Goal: Information Seeking & Learning: Learn about a topic

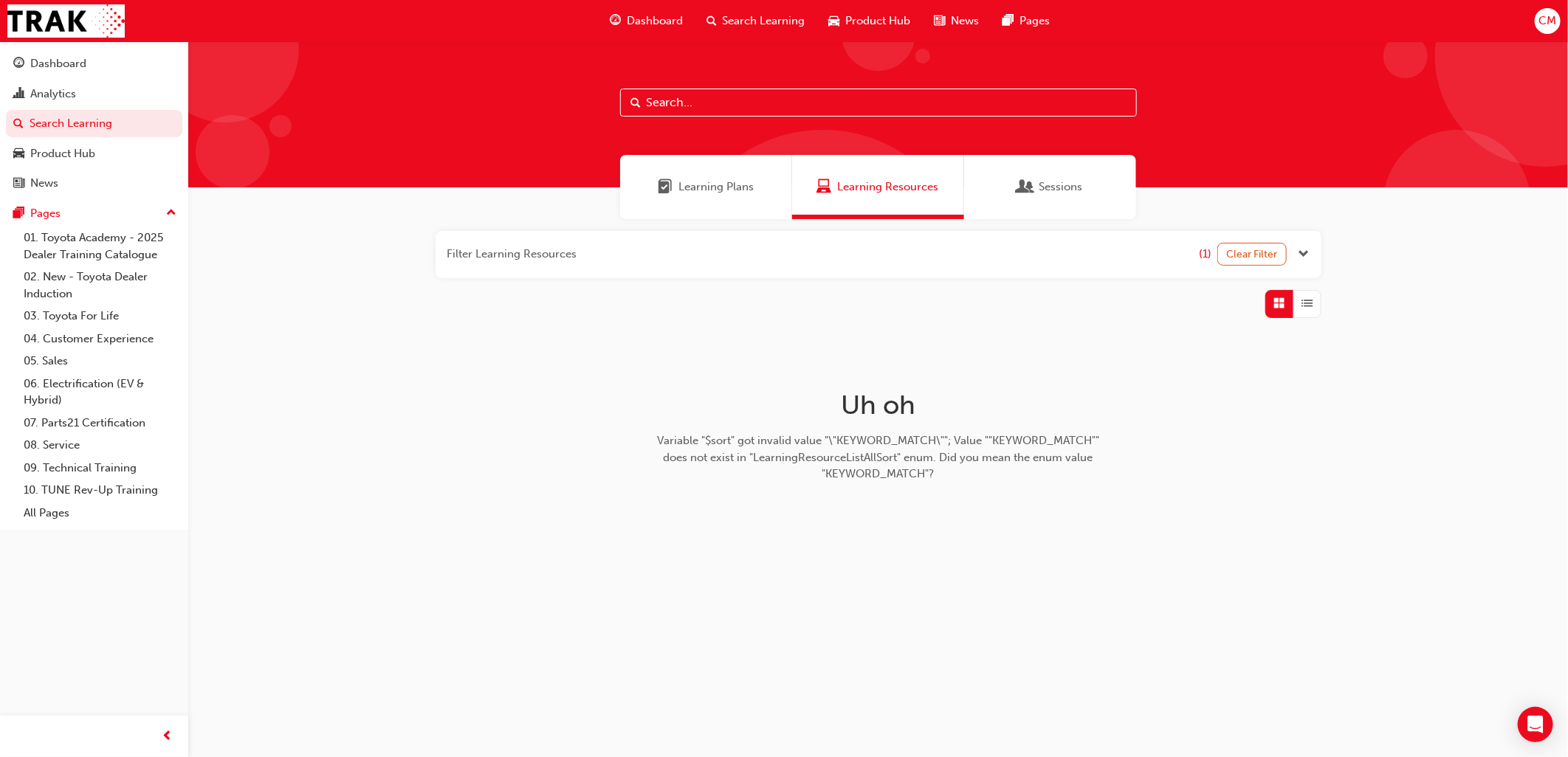
click at [1046, 189] on span "Sessions" at bounding box center [1061, 187] width 44 height 17
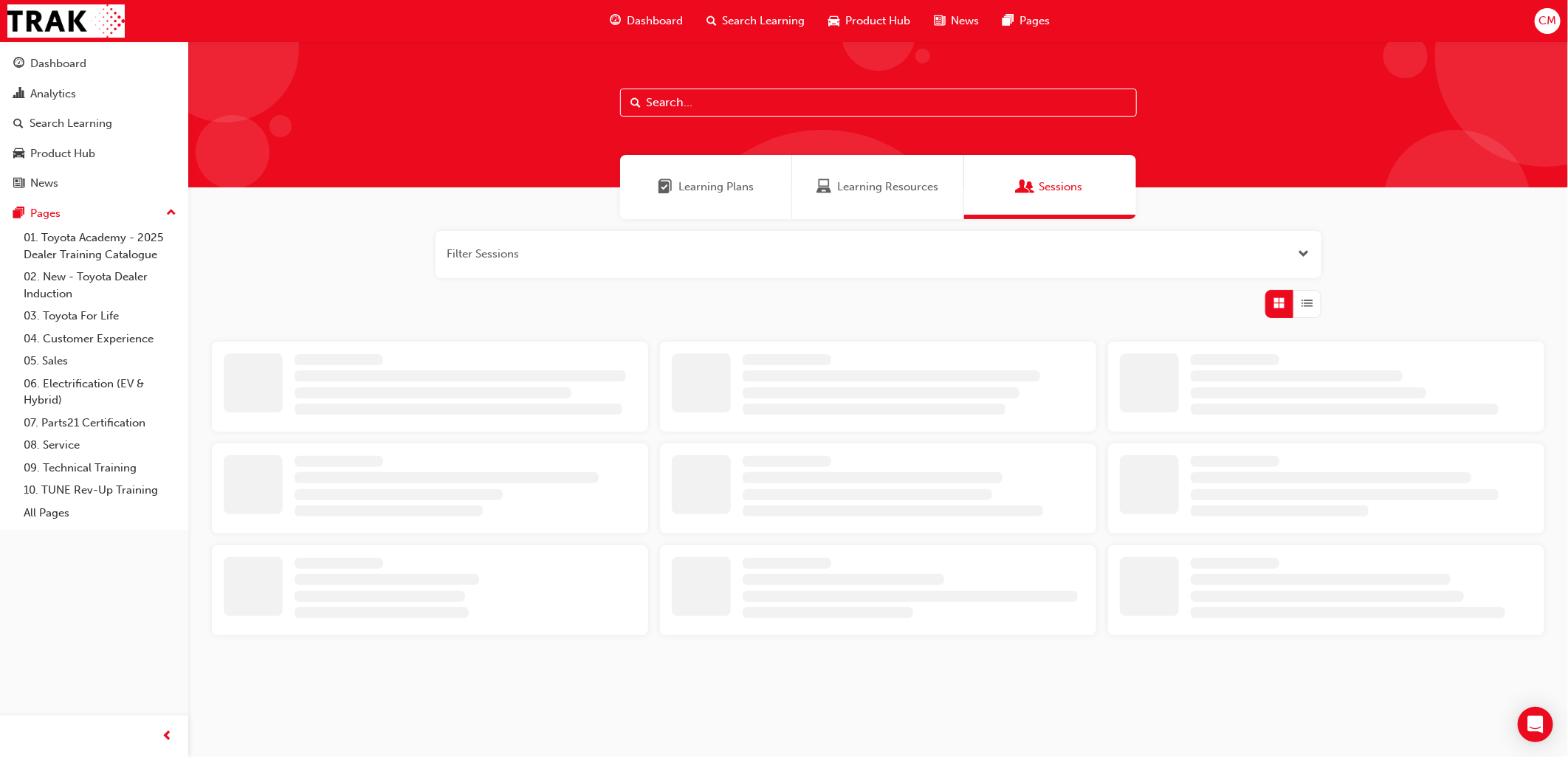
click at [690, 102] on input "text" at bounding box center [878, 103] width 517 height 28
click at [882, 192] on span "Learning Resources" at bounding box center [888, 187] width 101 height 17
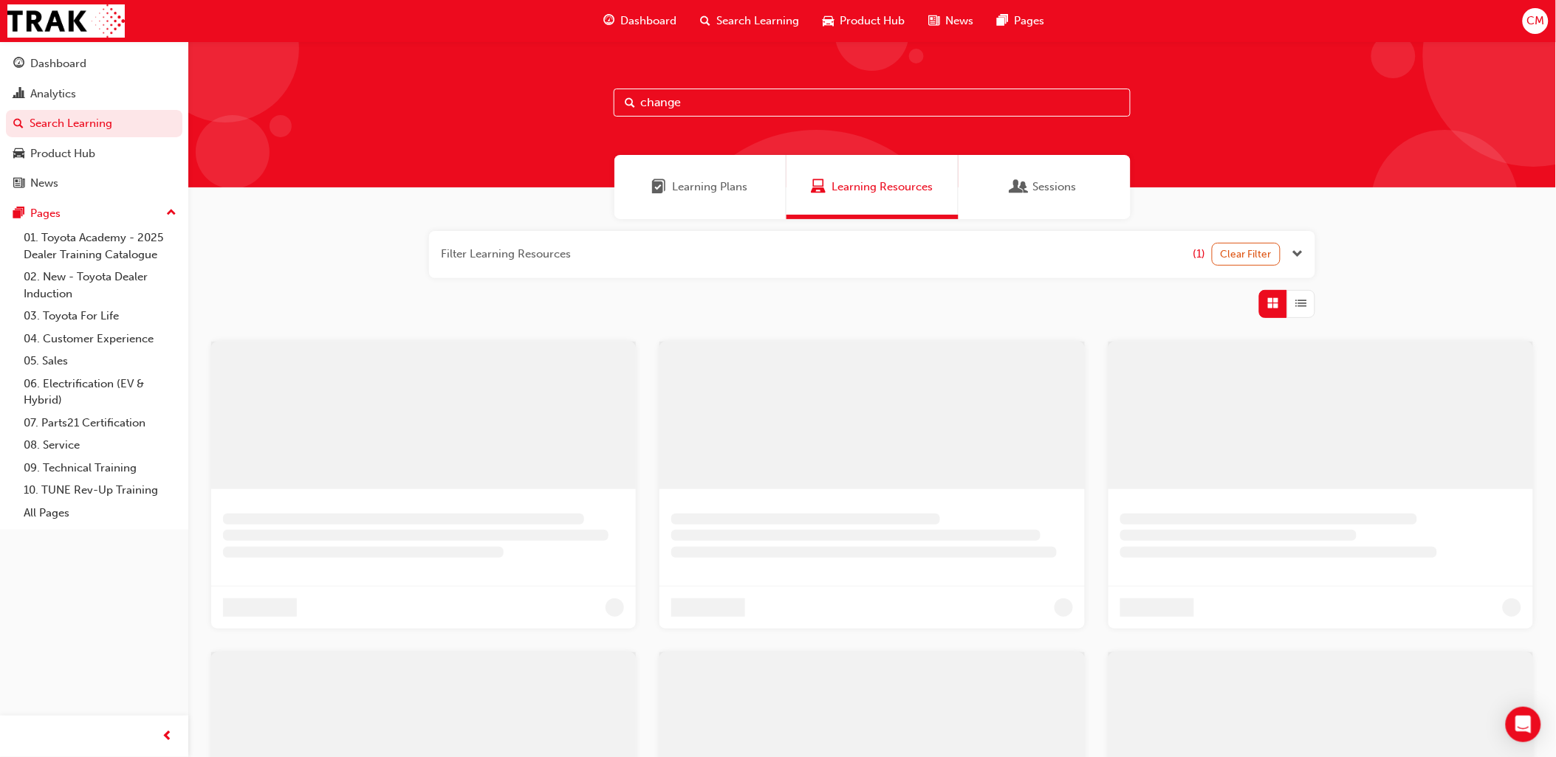
click at [1034, 183] on span "Sessions" at bounding box center [1055, 187] width 44 height 17
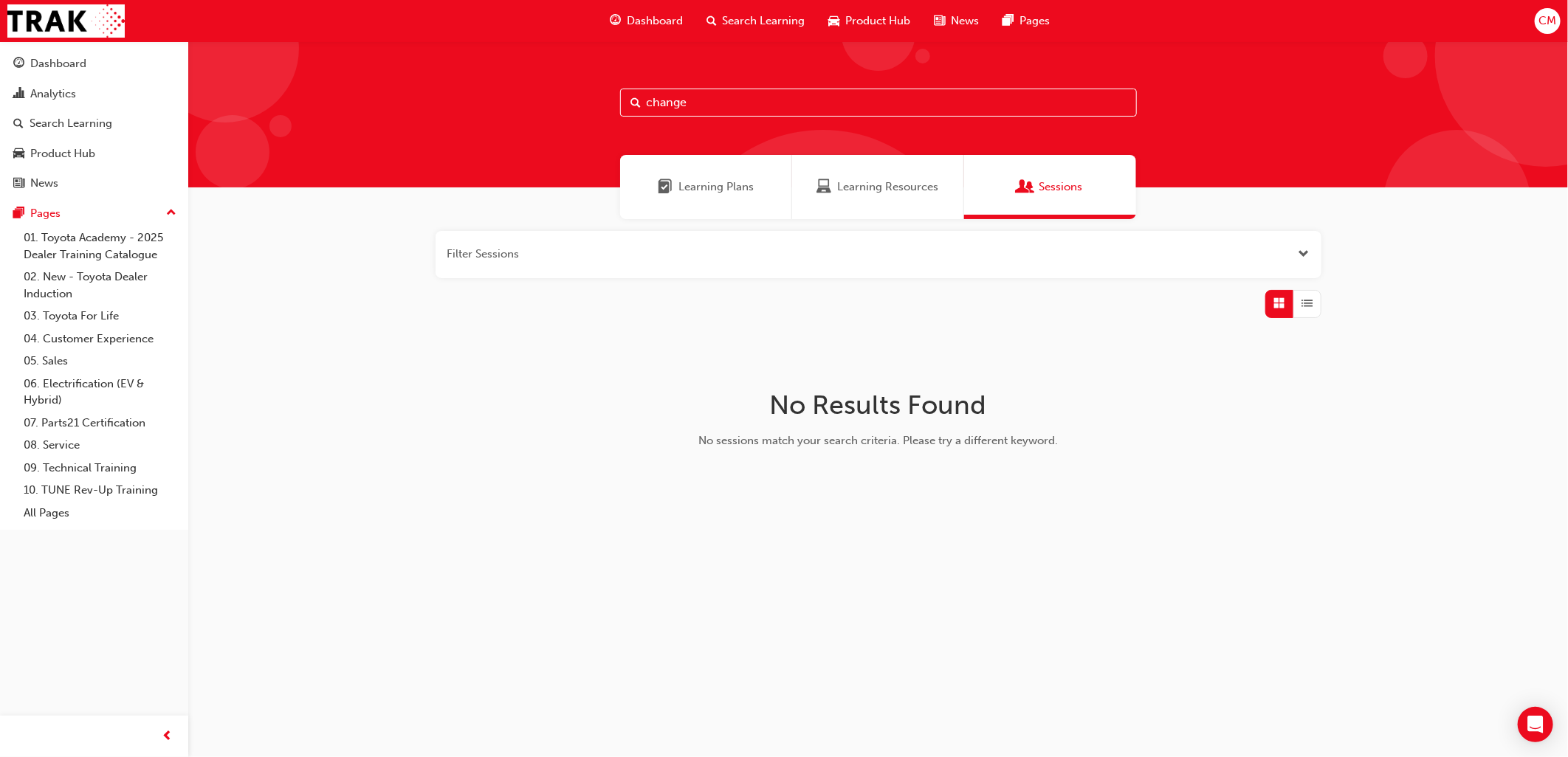
click at [688, 104] on input "change" at bounding box center [878, 103] width 517 height 28
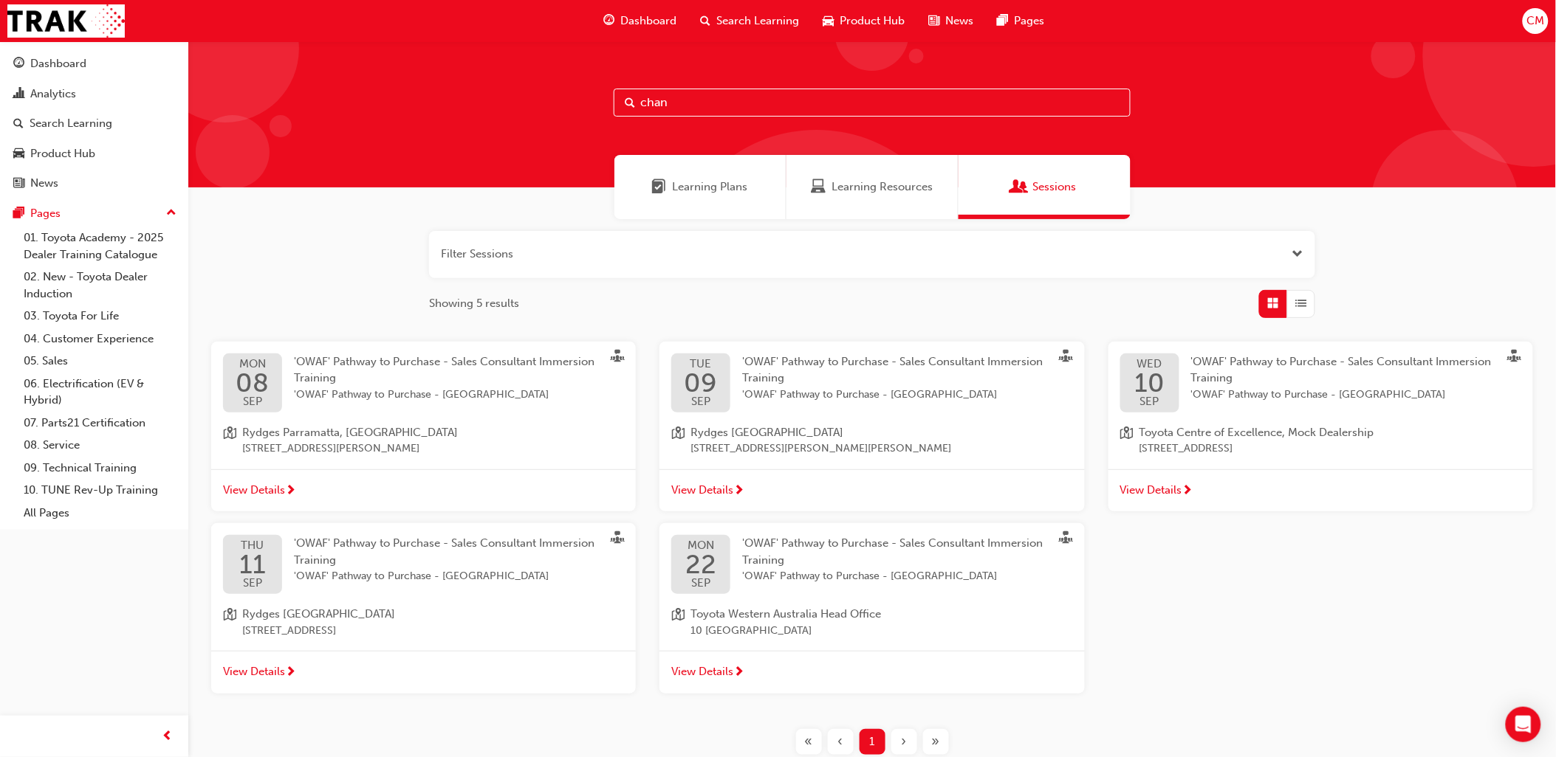
click at [833, 190] on span "Learning Resources" at bounding box center [881, 187] width 101 height 17
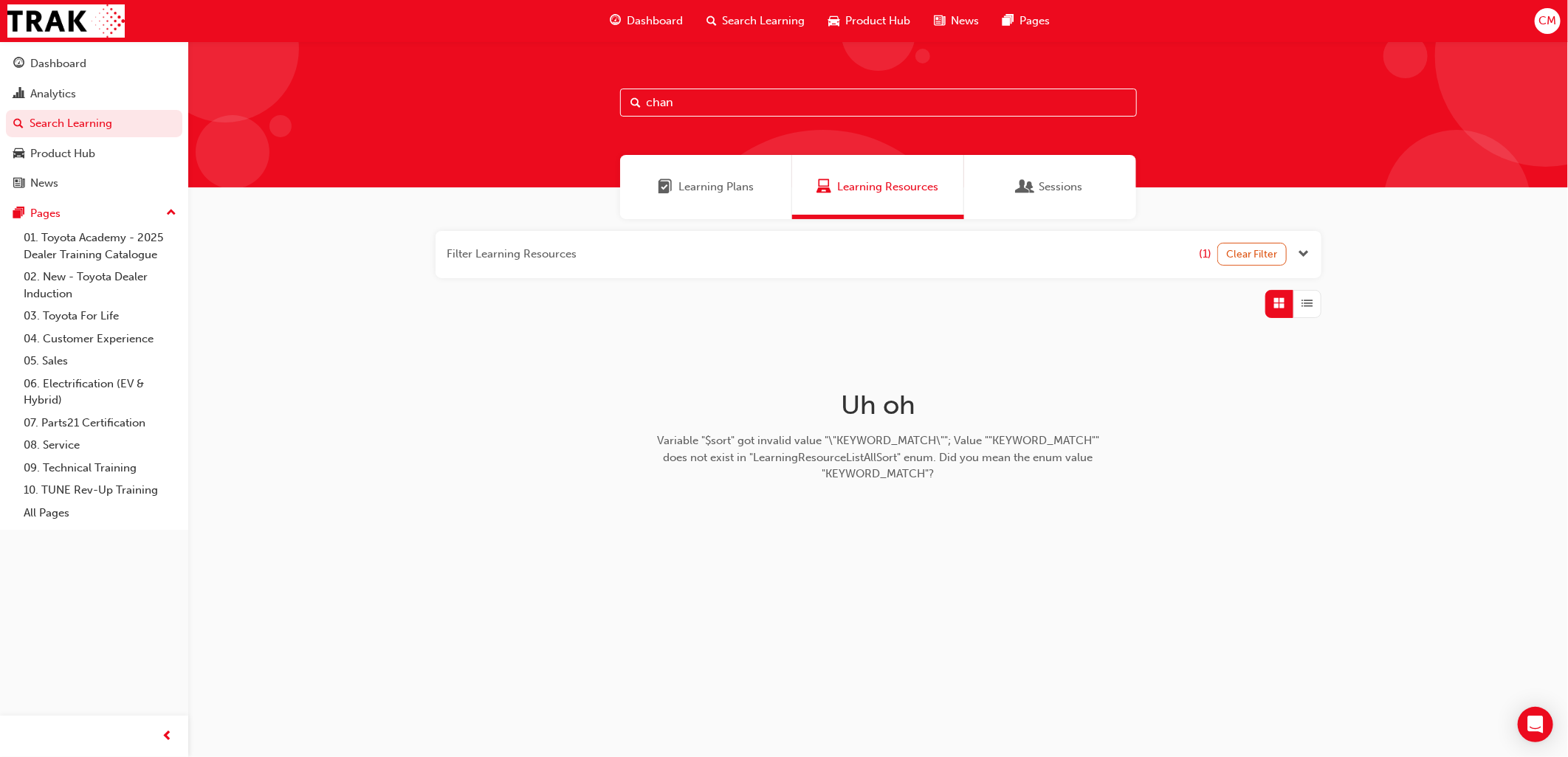
click at [690, 100] on input "chan" at bounding box center [878, 103] width 517 height 28
type input "change"
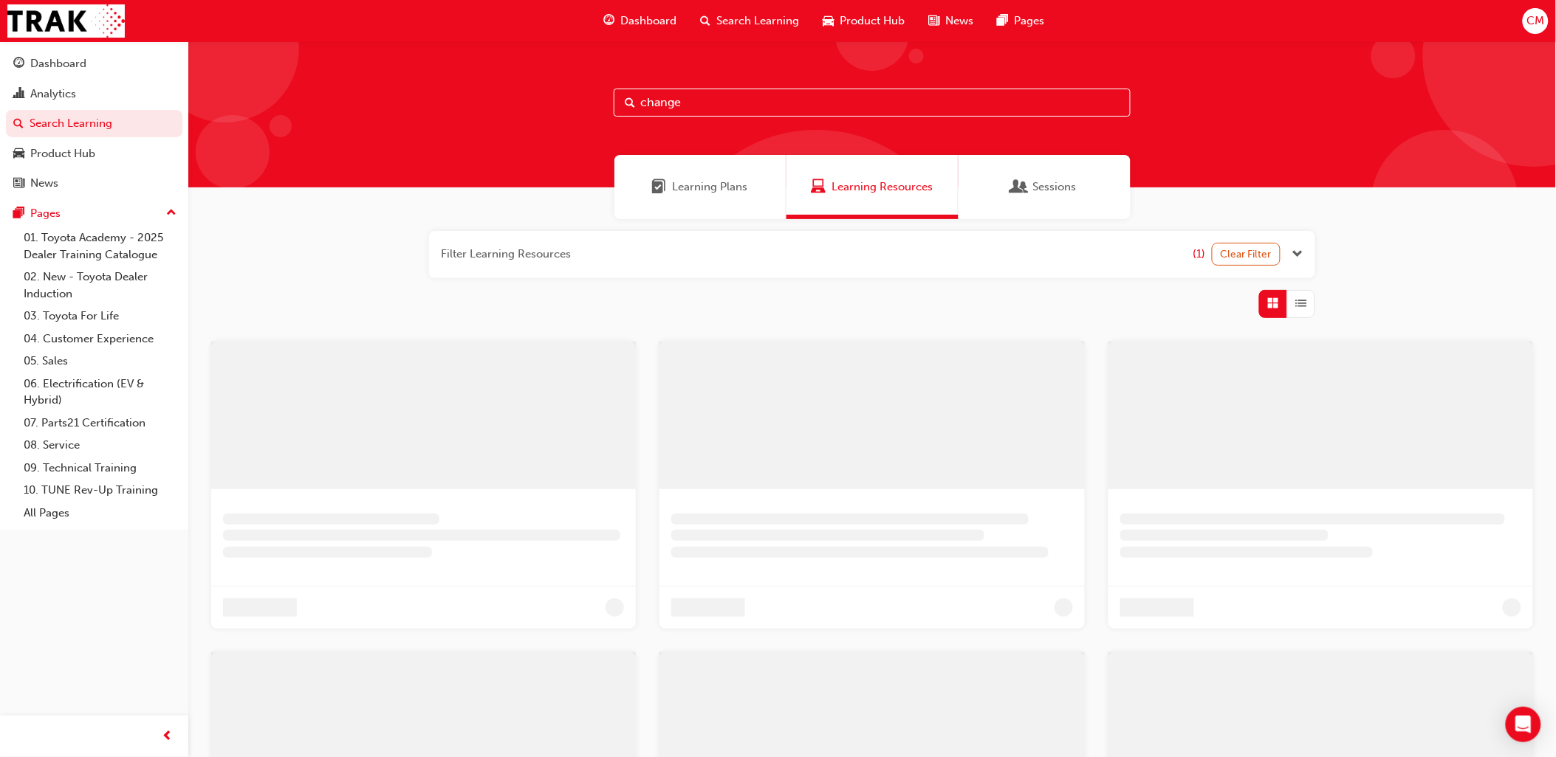
click at [1053, 163] on div "Sessions" at bounding box center [1044, 187] width 172 height 64
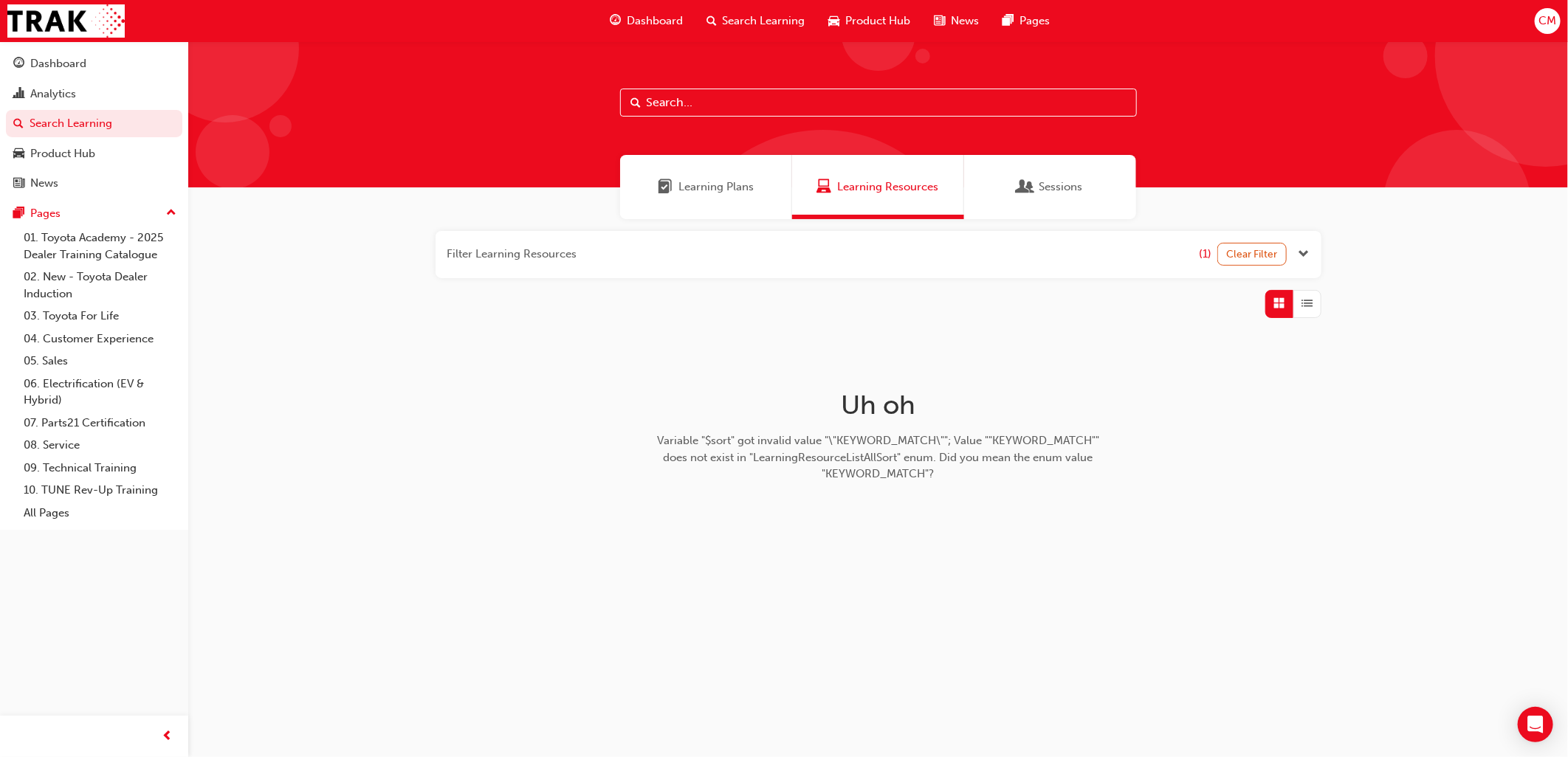
click at [1044, 188] on span "Sessions" at bounding box center [1061, 187] width 44 height 17
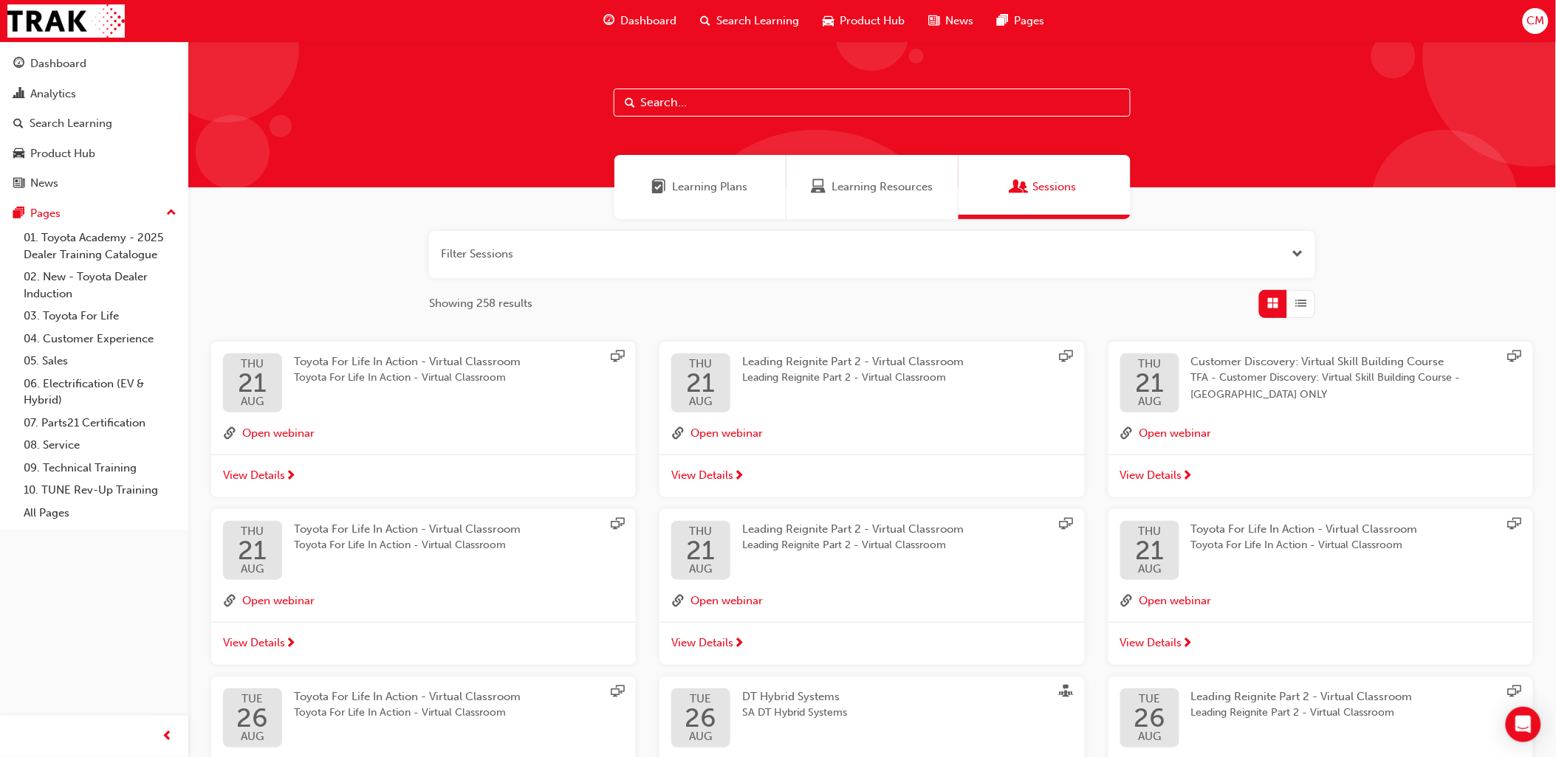
click at [763, 94] on input "text" at bounding box center [872, 103] width 517 height 28
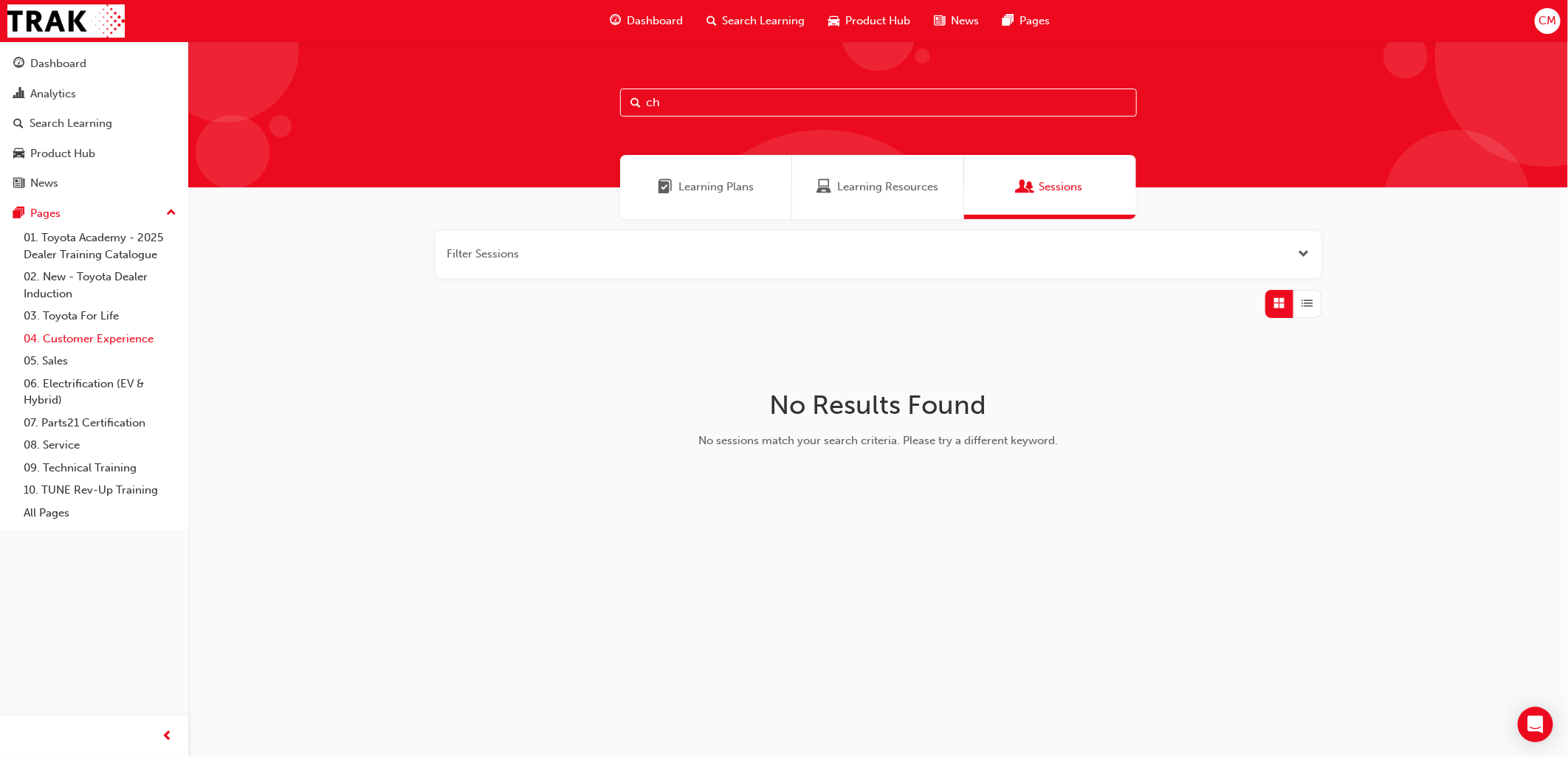
type input "c"
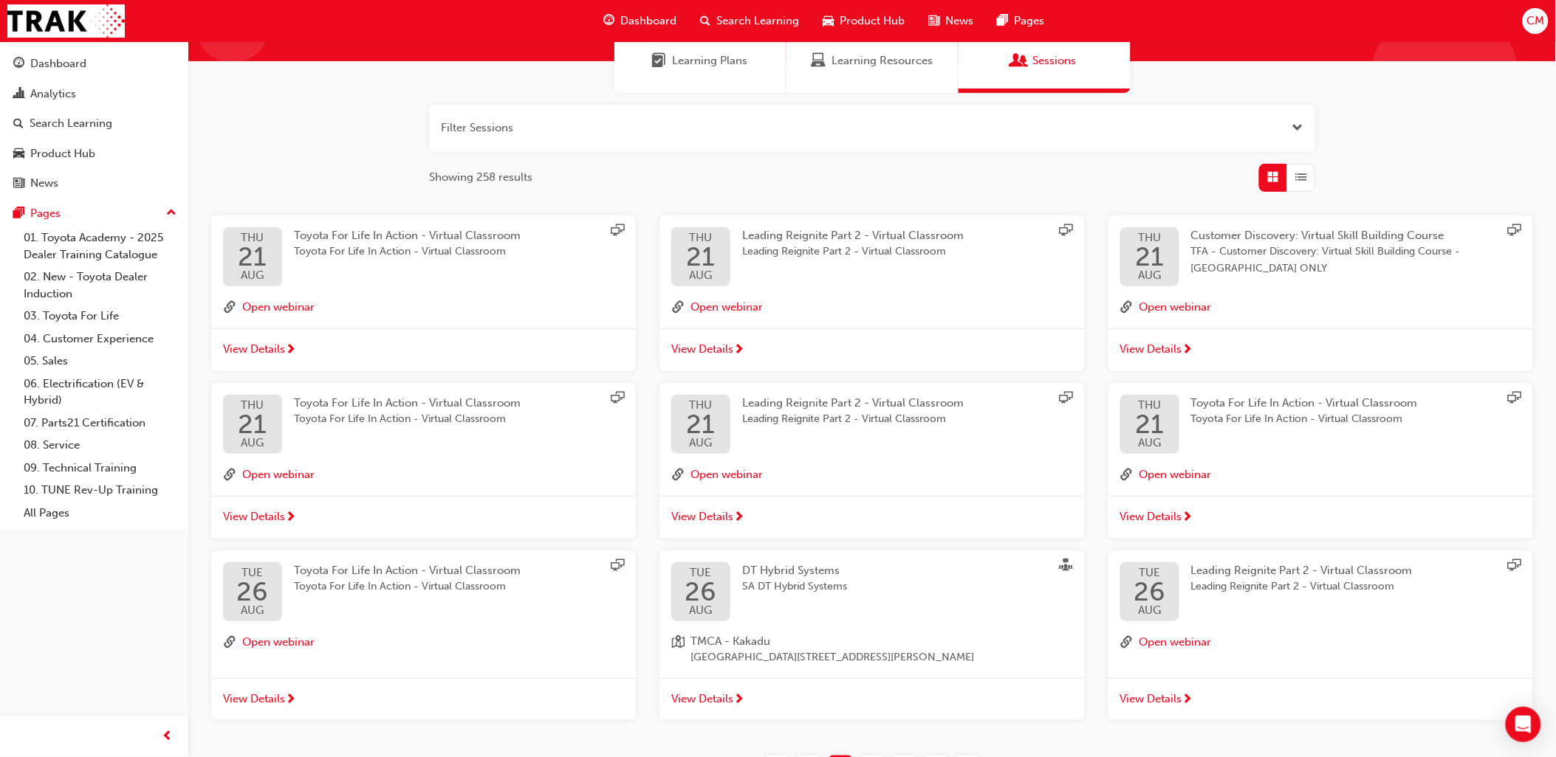
scroll to position [246, 0]
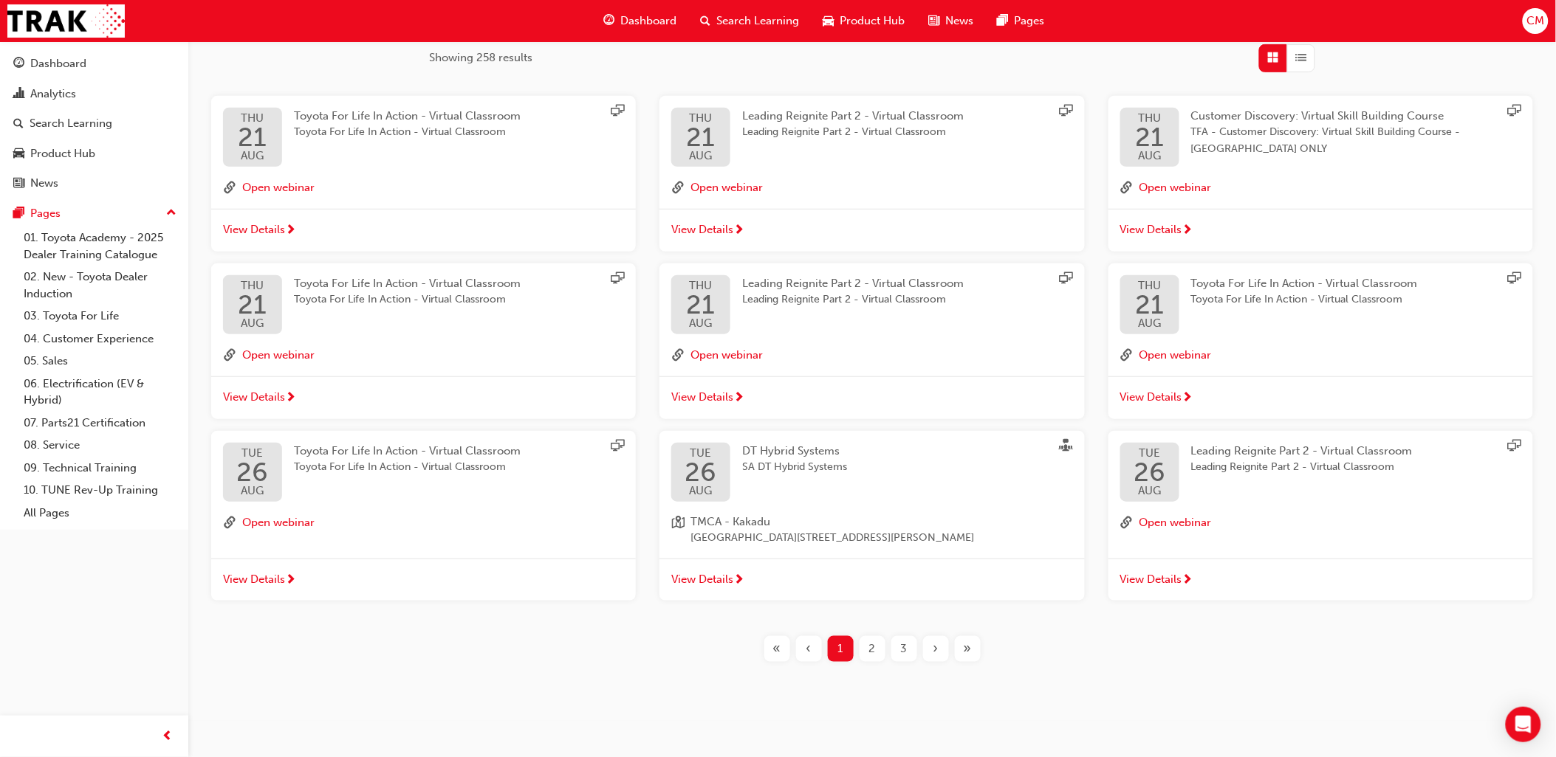
click at [869, 658] on span "2" at bounding box center [872, 649] width 7 height 17
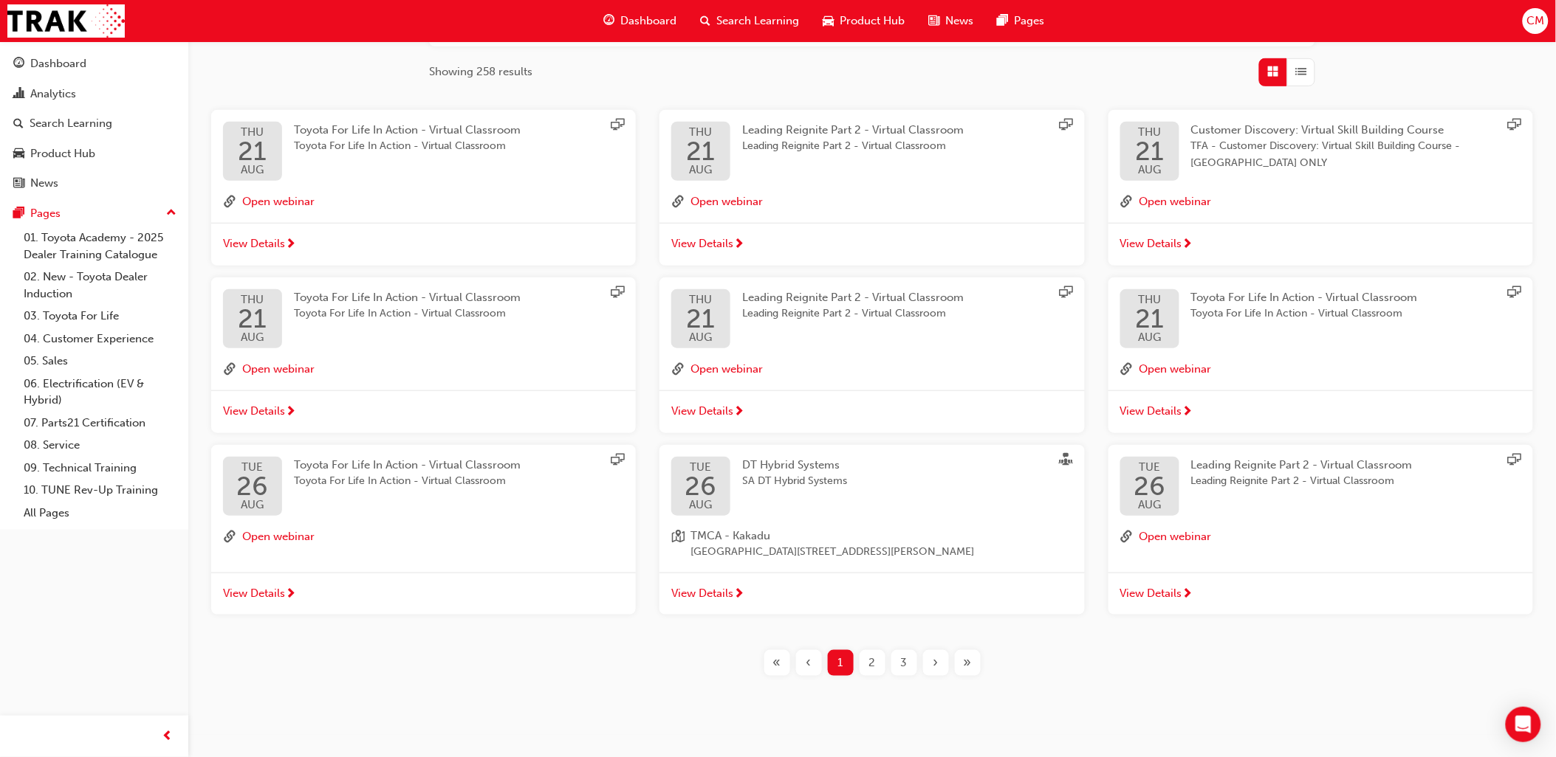
scroll to position [249, 0]
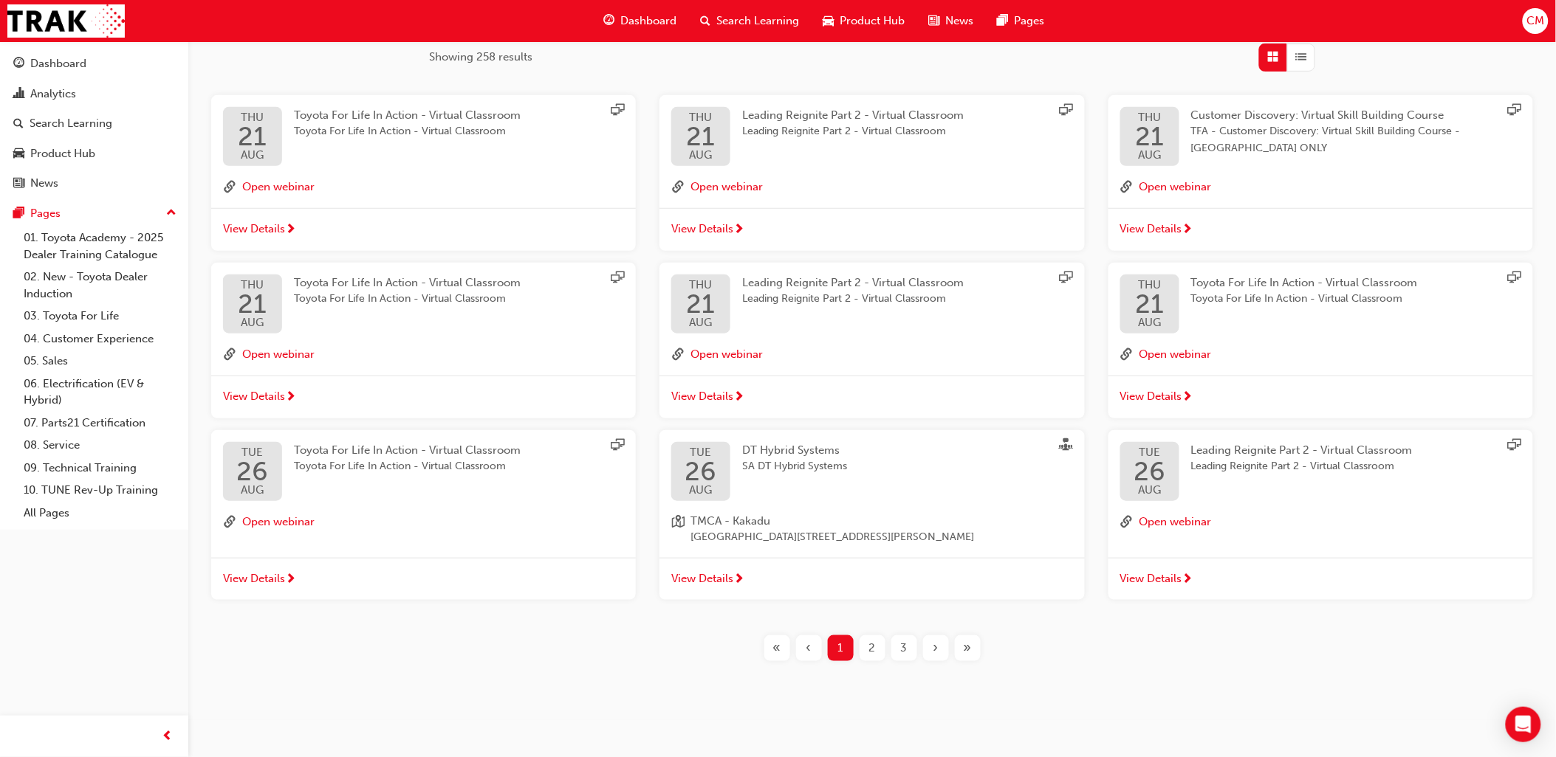
click at [870, 650] on span "2" at bounding box center [872, 648] width 7 height 17
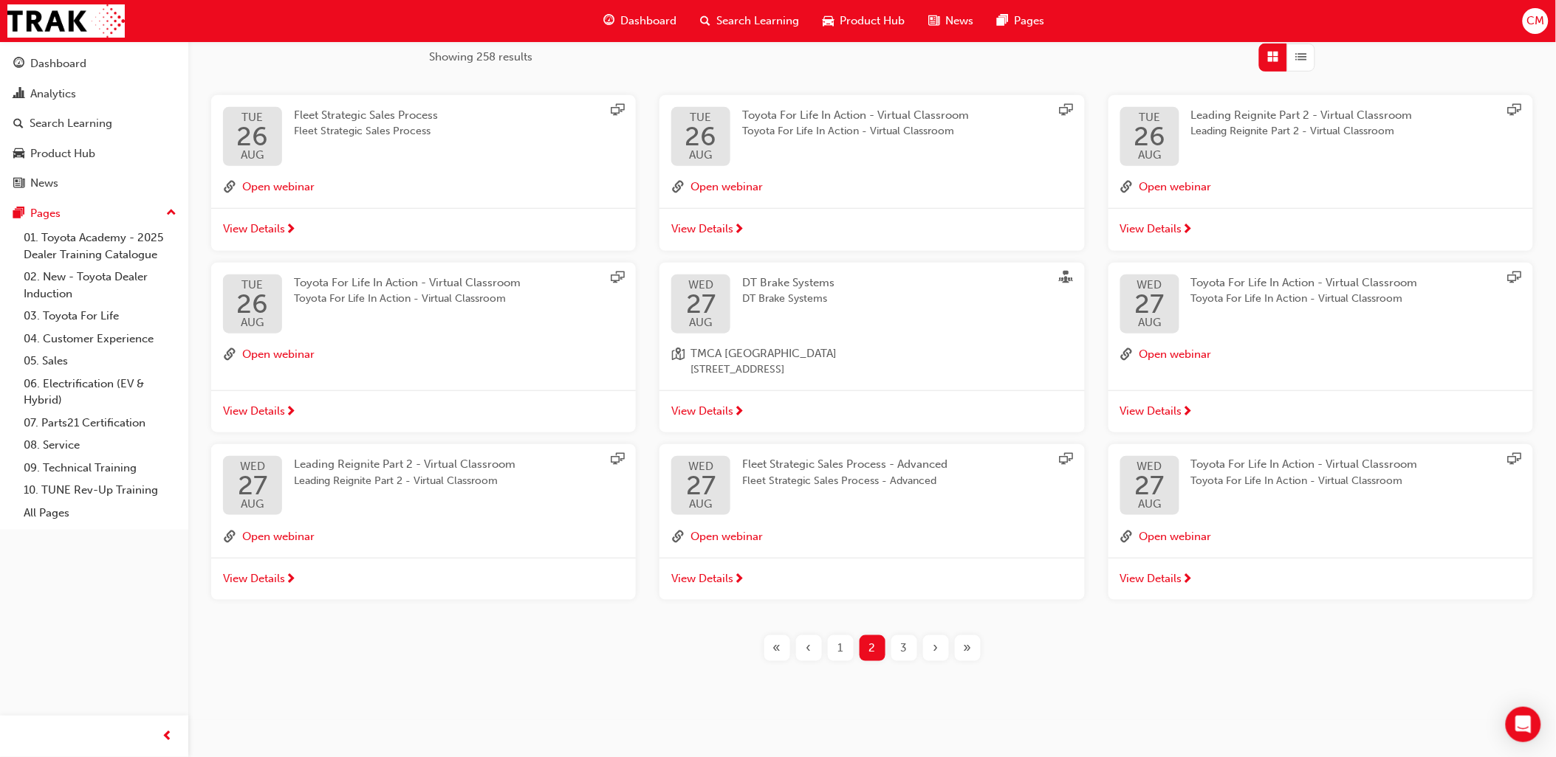
click at [894, 647] on div "3" at bounding box center [904, 649] width 26 height 26
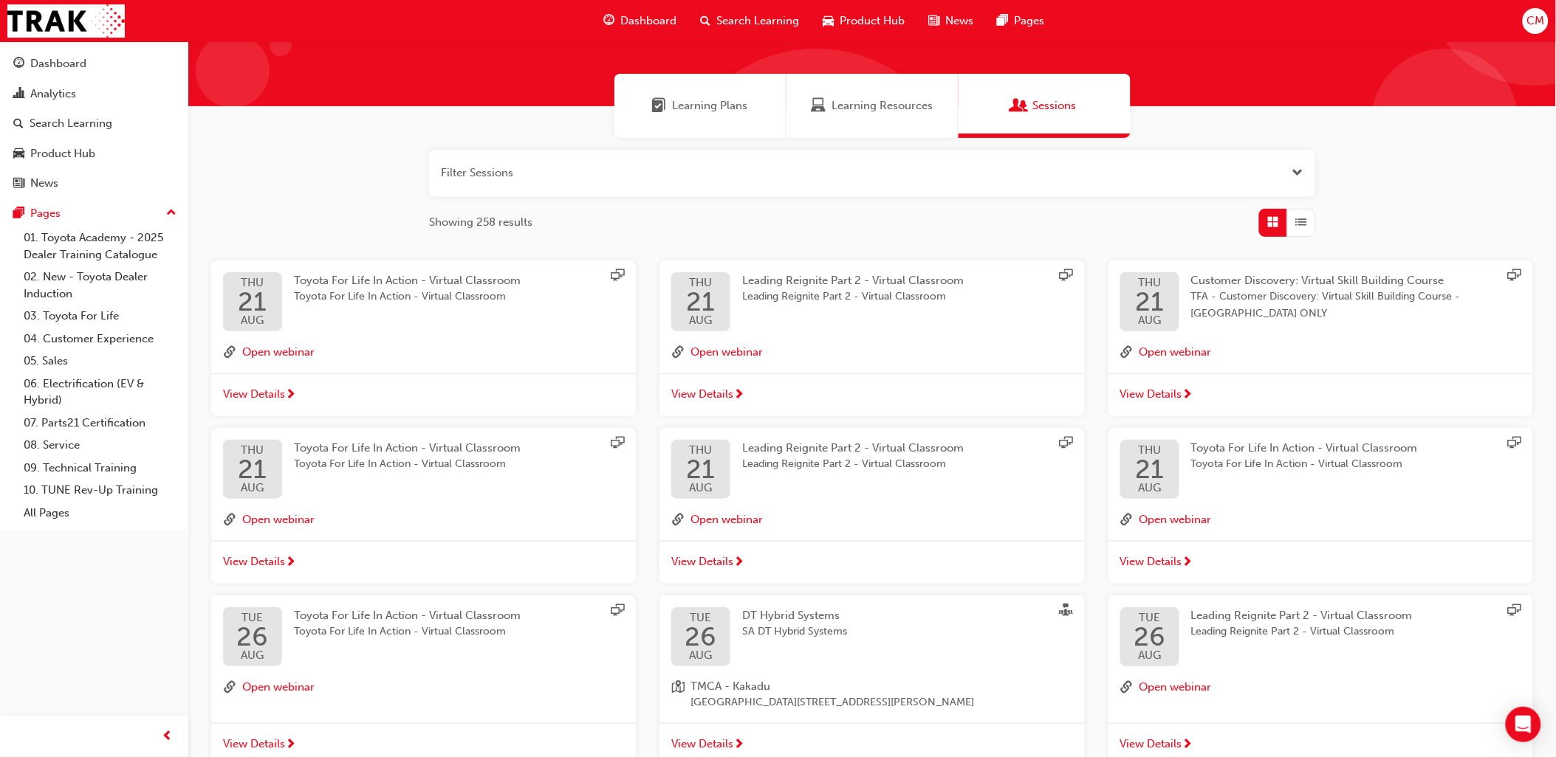
scroll to position [246, 0]
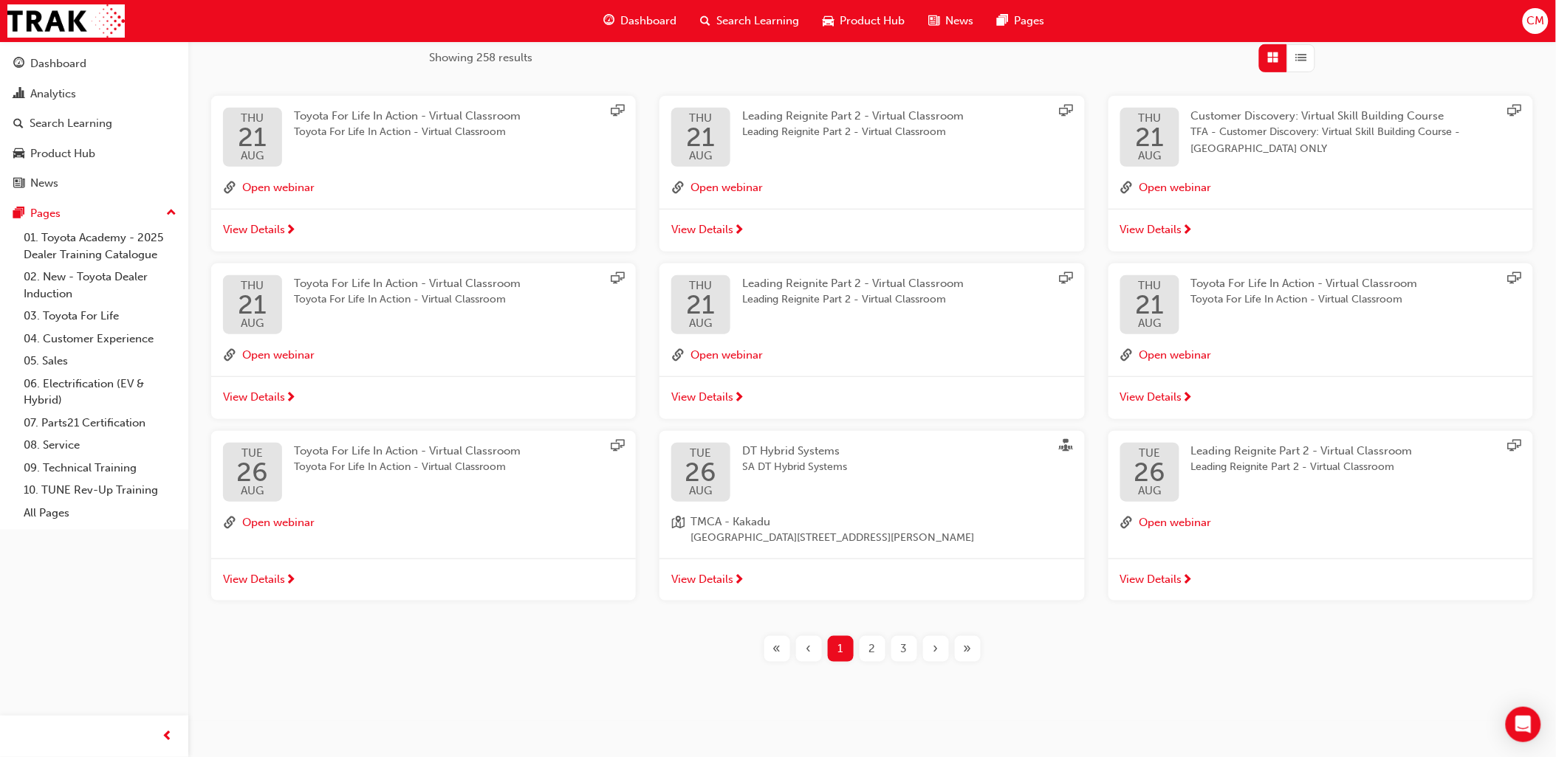
click at [872, 654] on span "2" at bounding box center [872, 649] width 7 height 17
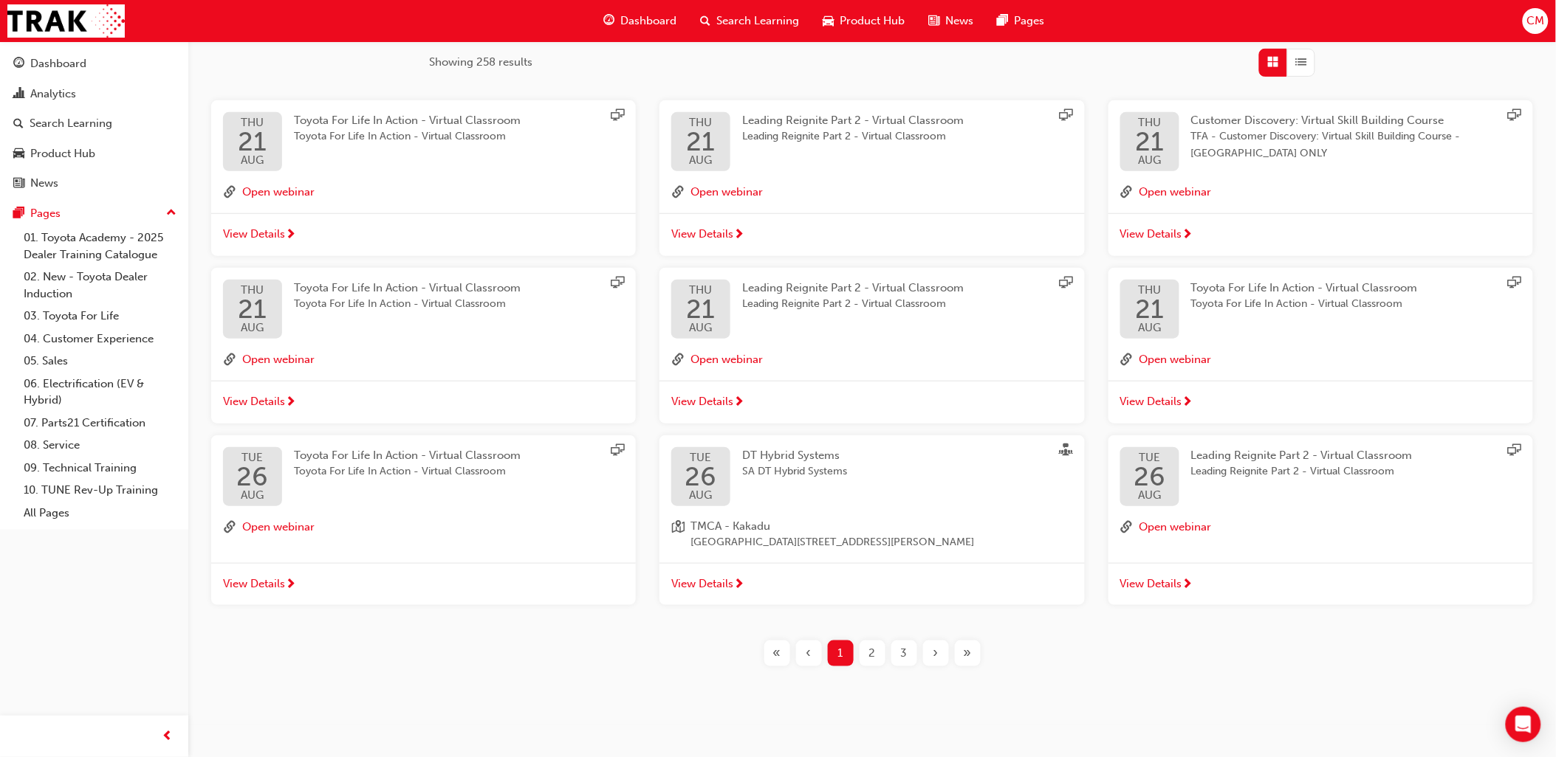
scroll to position [249, 0]
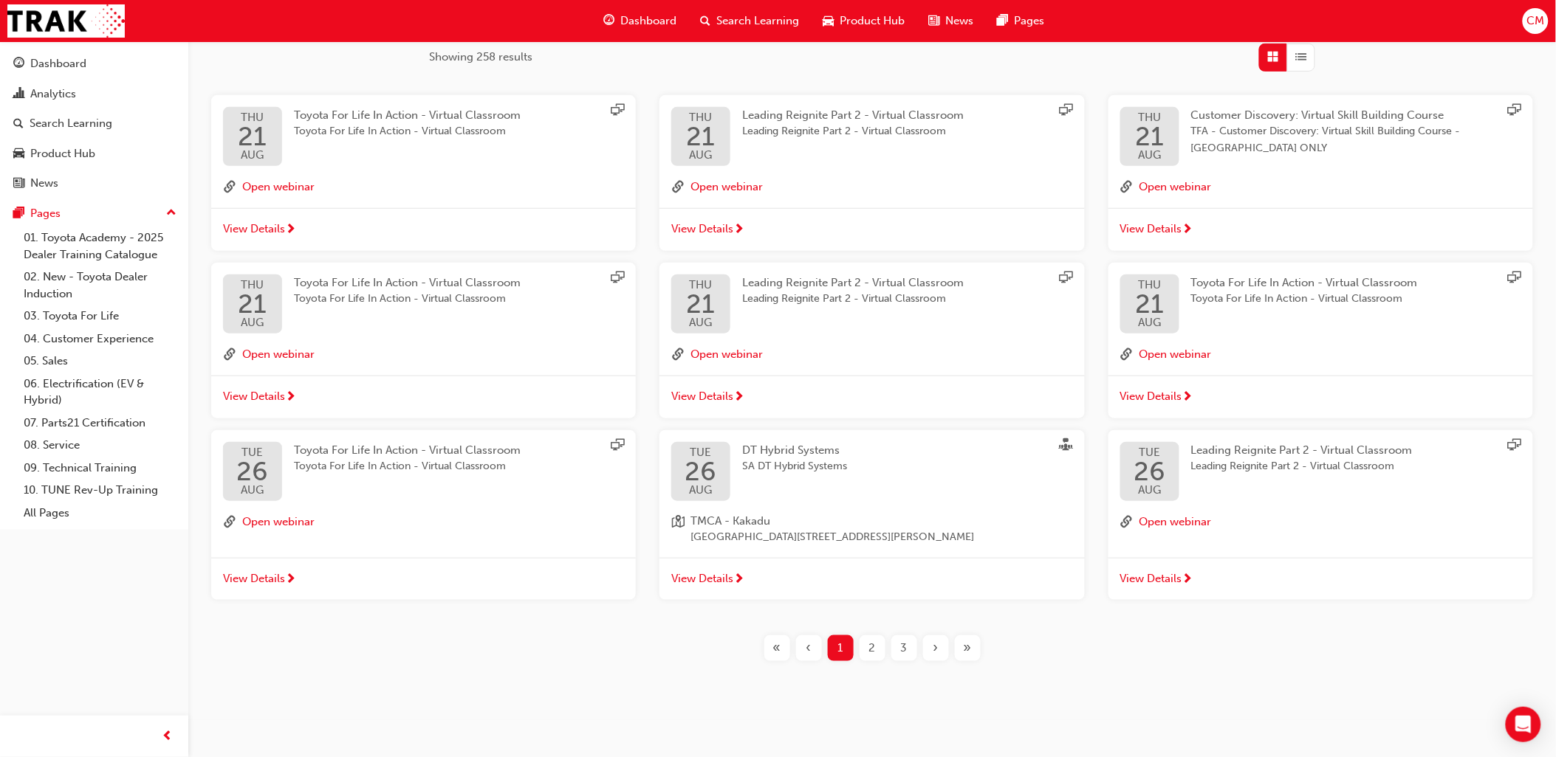
click at [867, 650] on div "2" at bounding box center [872, 649] width 26 height 26
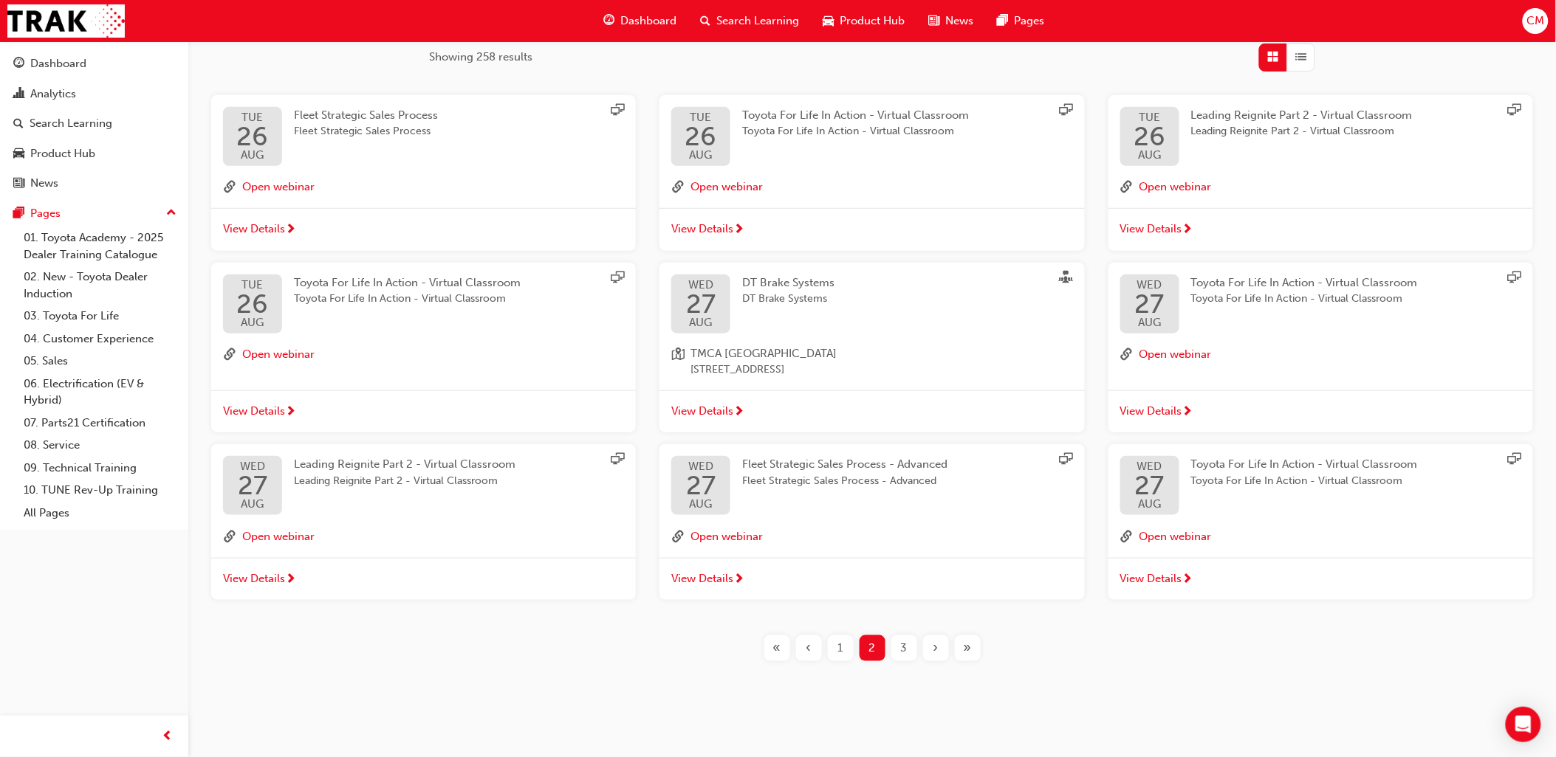
click at [906, 648] on span "3" at bounding box center [904, 648] width 7 height 17
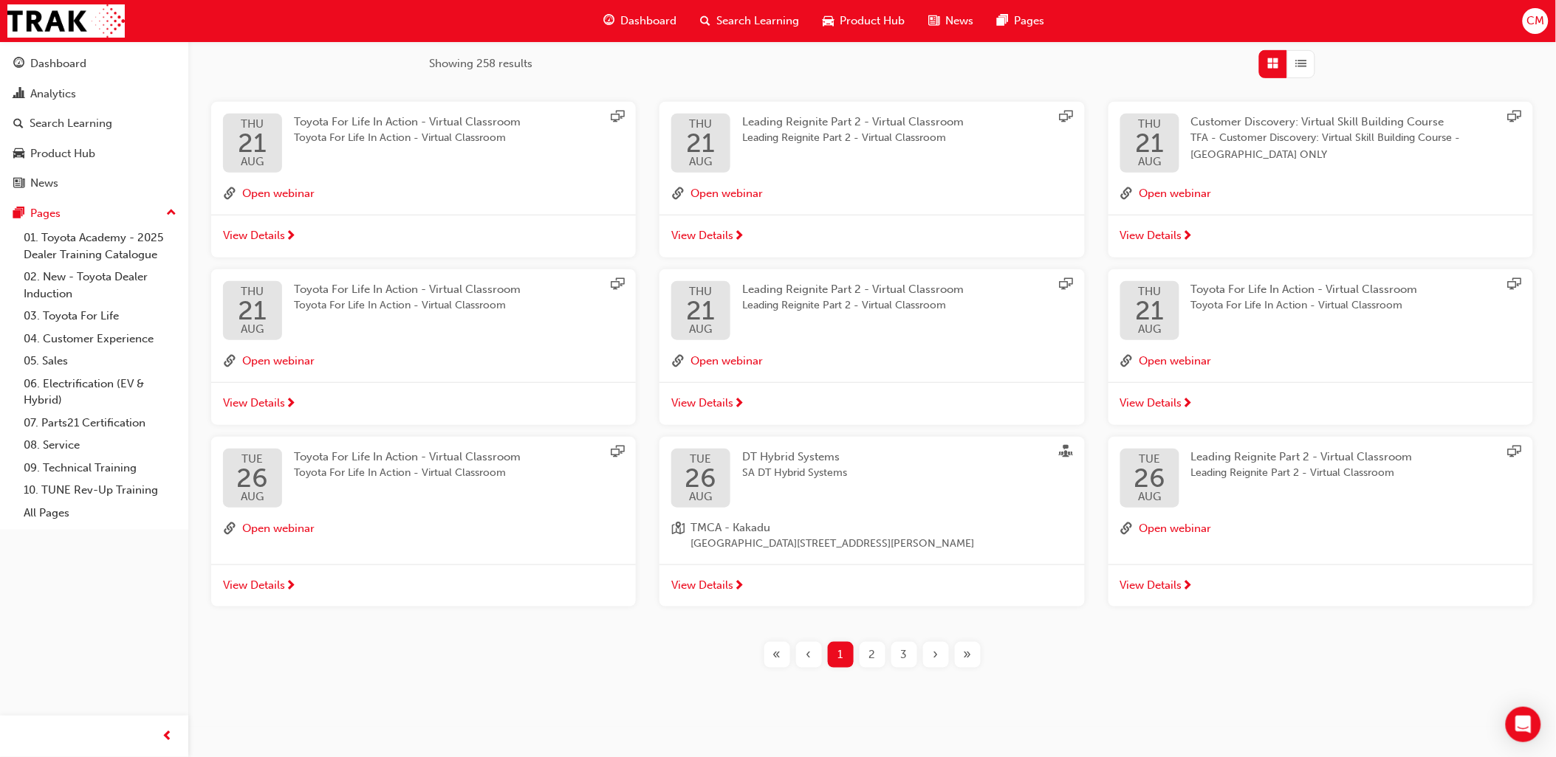
scroll to position [246, 0]
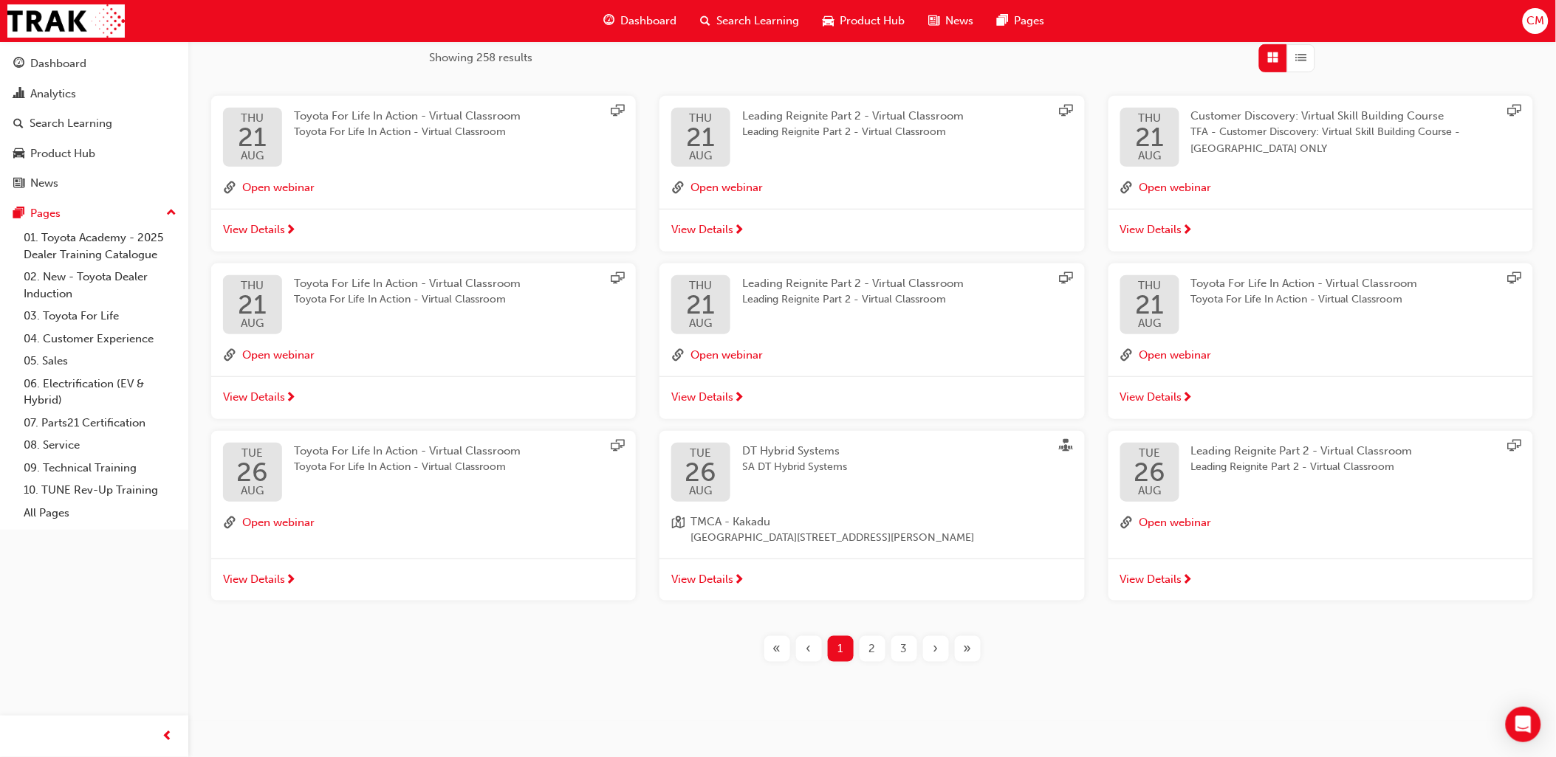
click at [873, 651] on span "2" at bounding box center [872, 649] width 7 height 17
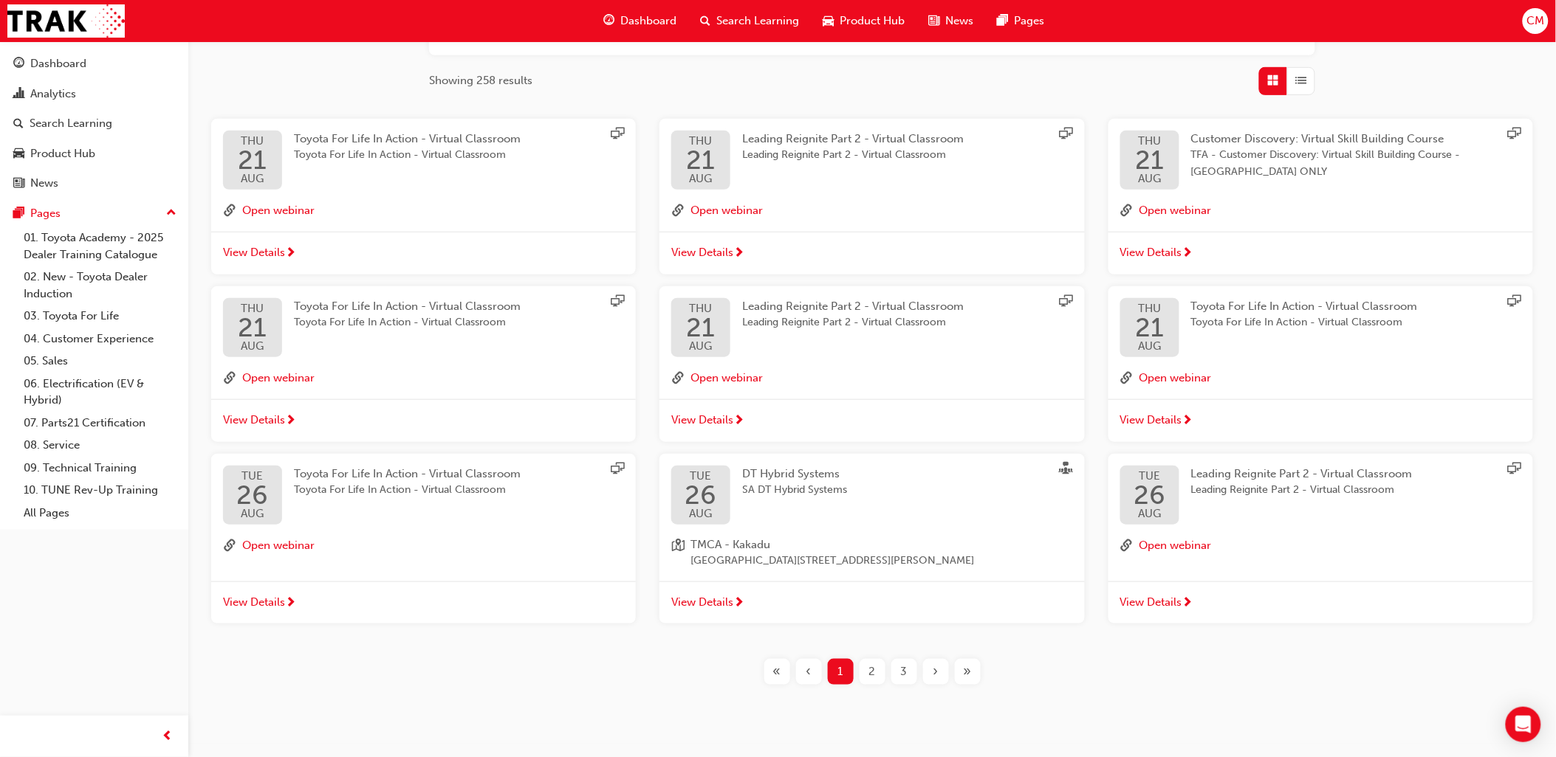
scroll to position [249, 0]
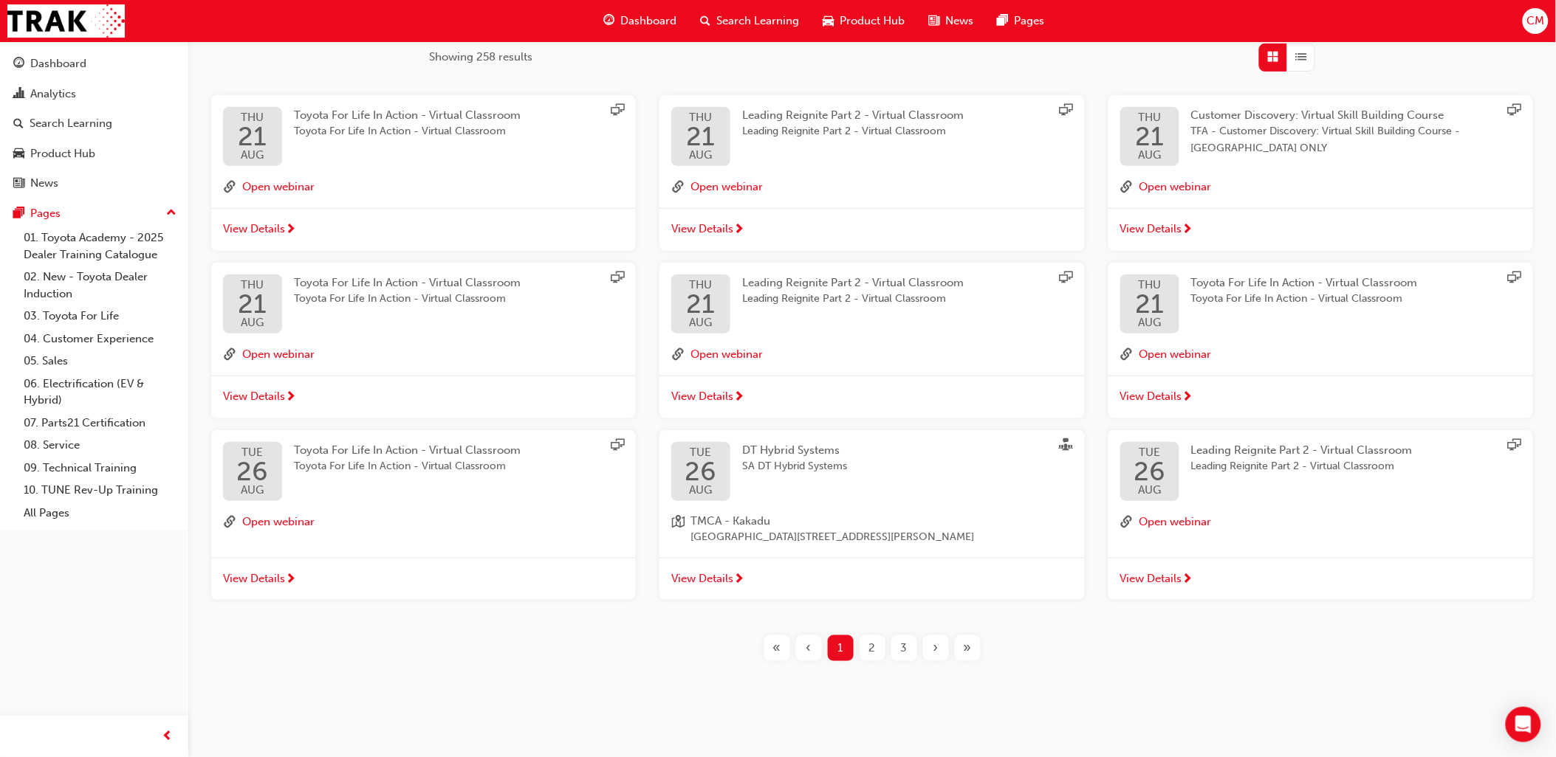
click at [876, 651] on div "2" at bounding box center [872, 649] width 26 height 26
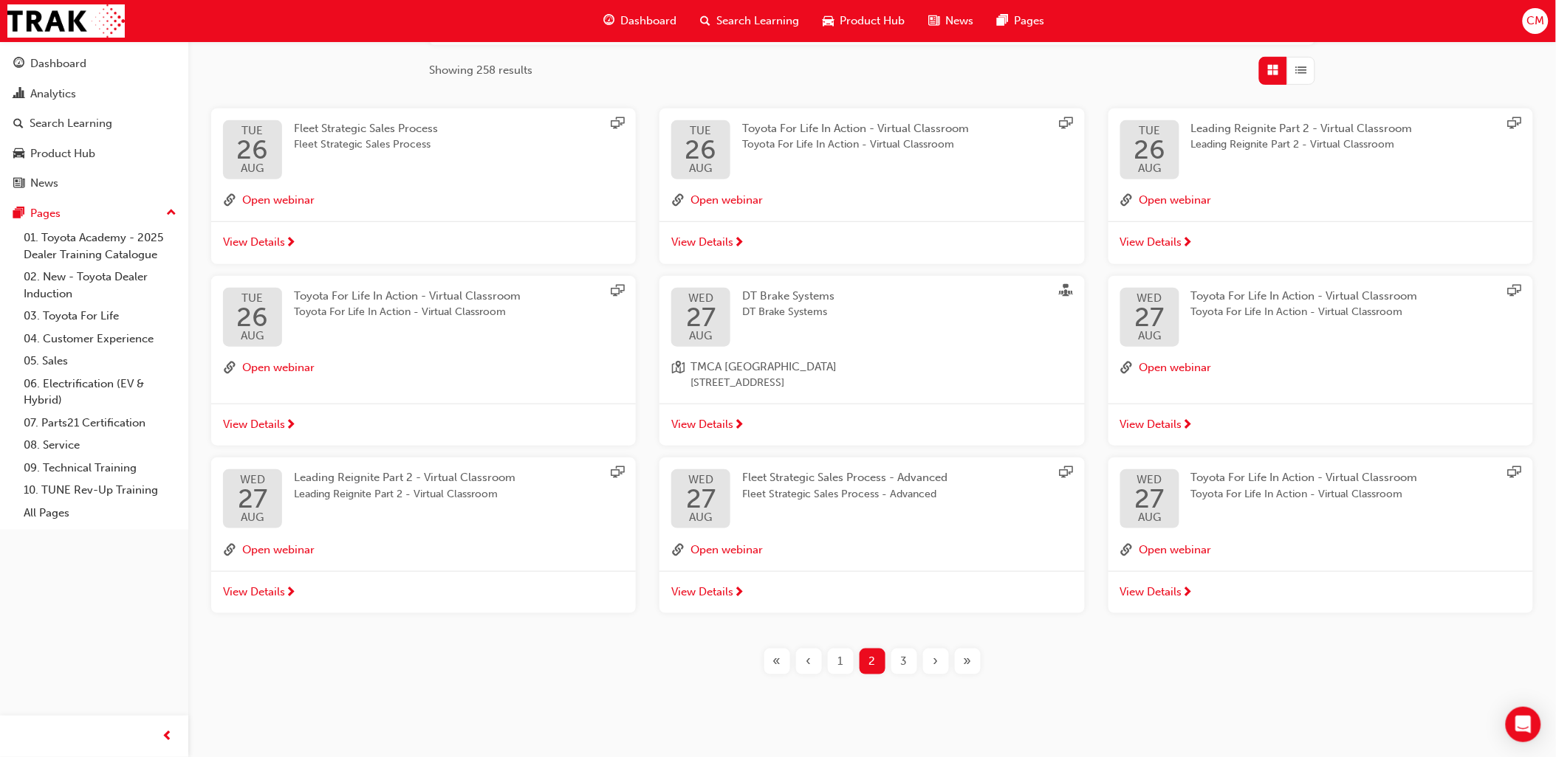
scroll to position [246, 0]
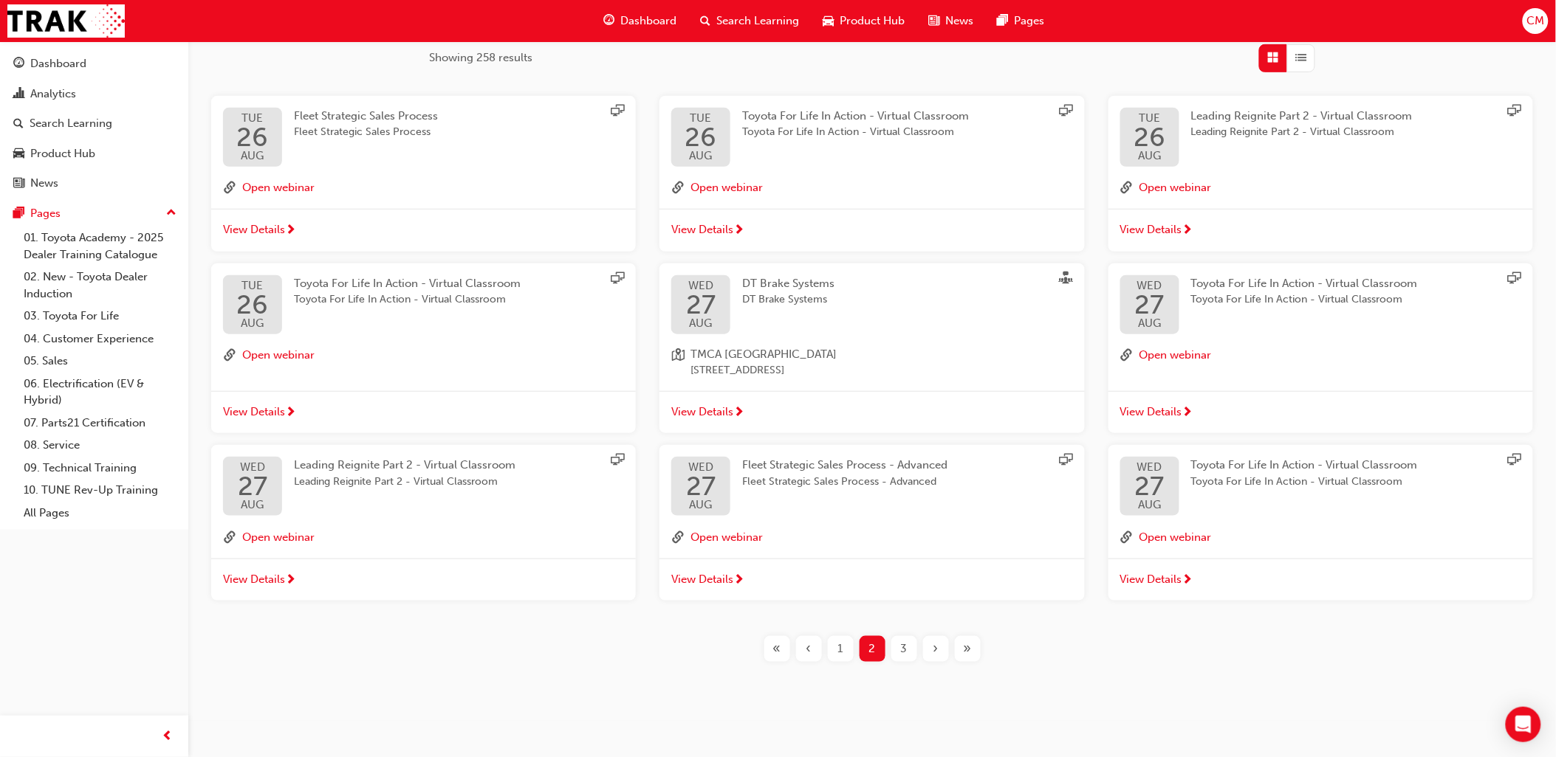
click at [909, 647] on div "3" at bounding box center [904, 649] width 26 height 26
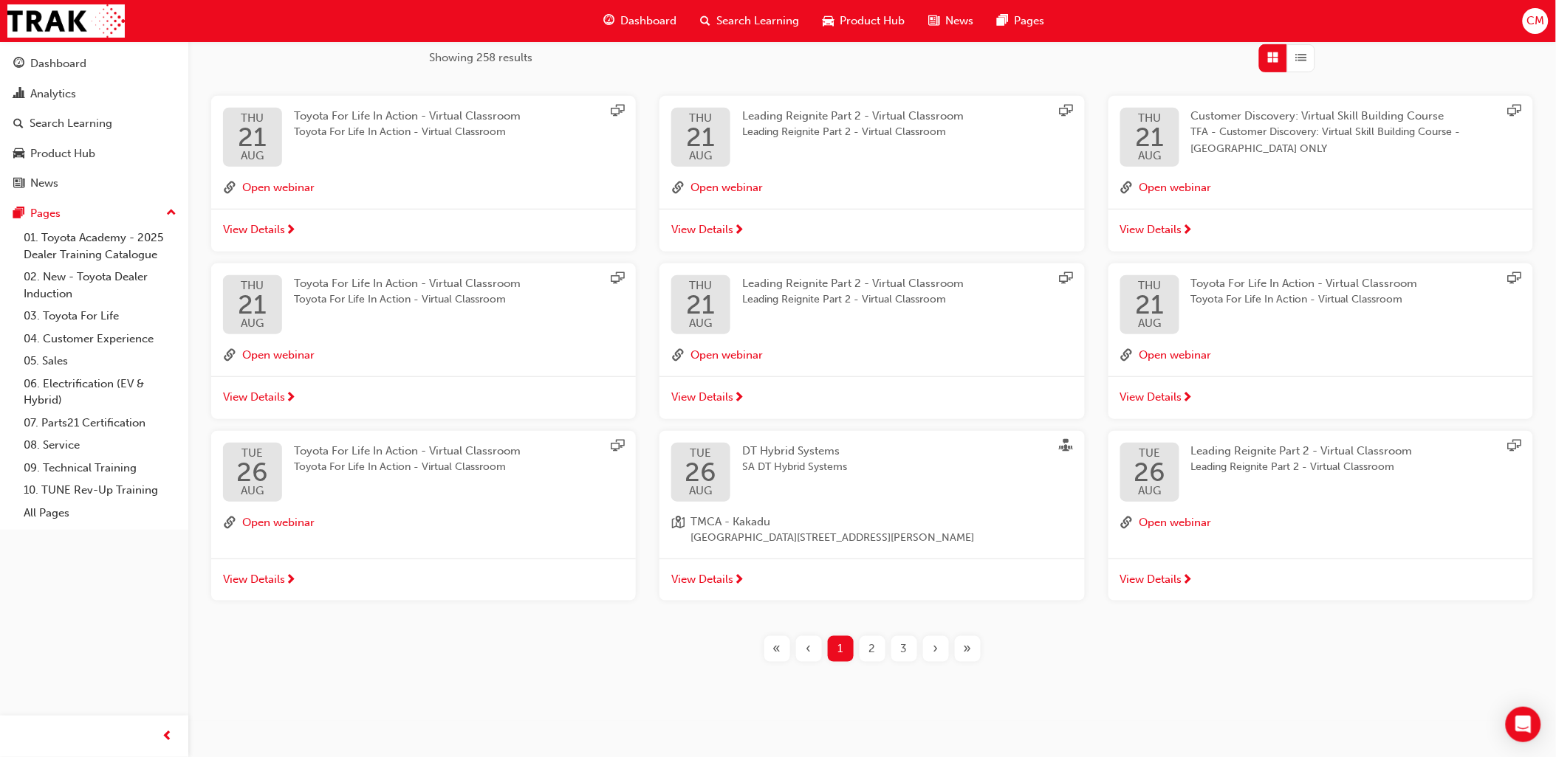
scroll to position [164, 0]
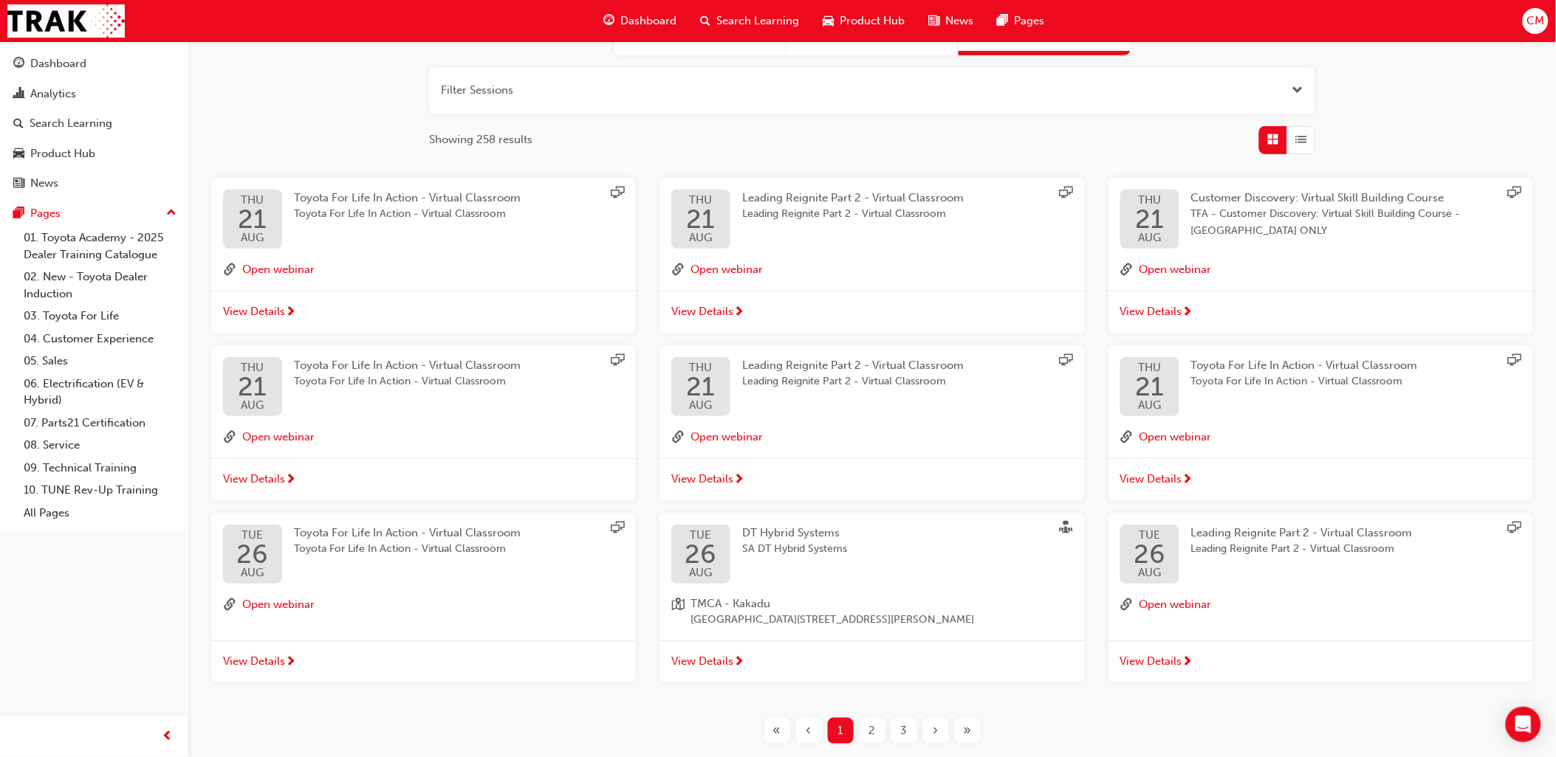
click at [872, 734] on span "2" at bounding box center [872, 731] width 7 height 17
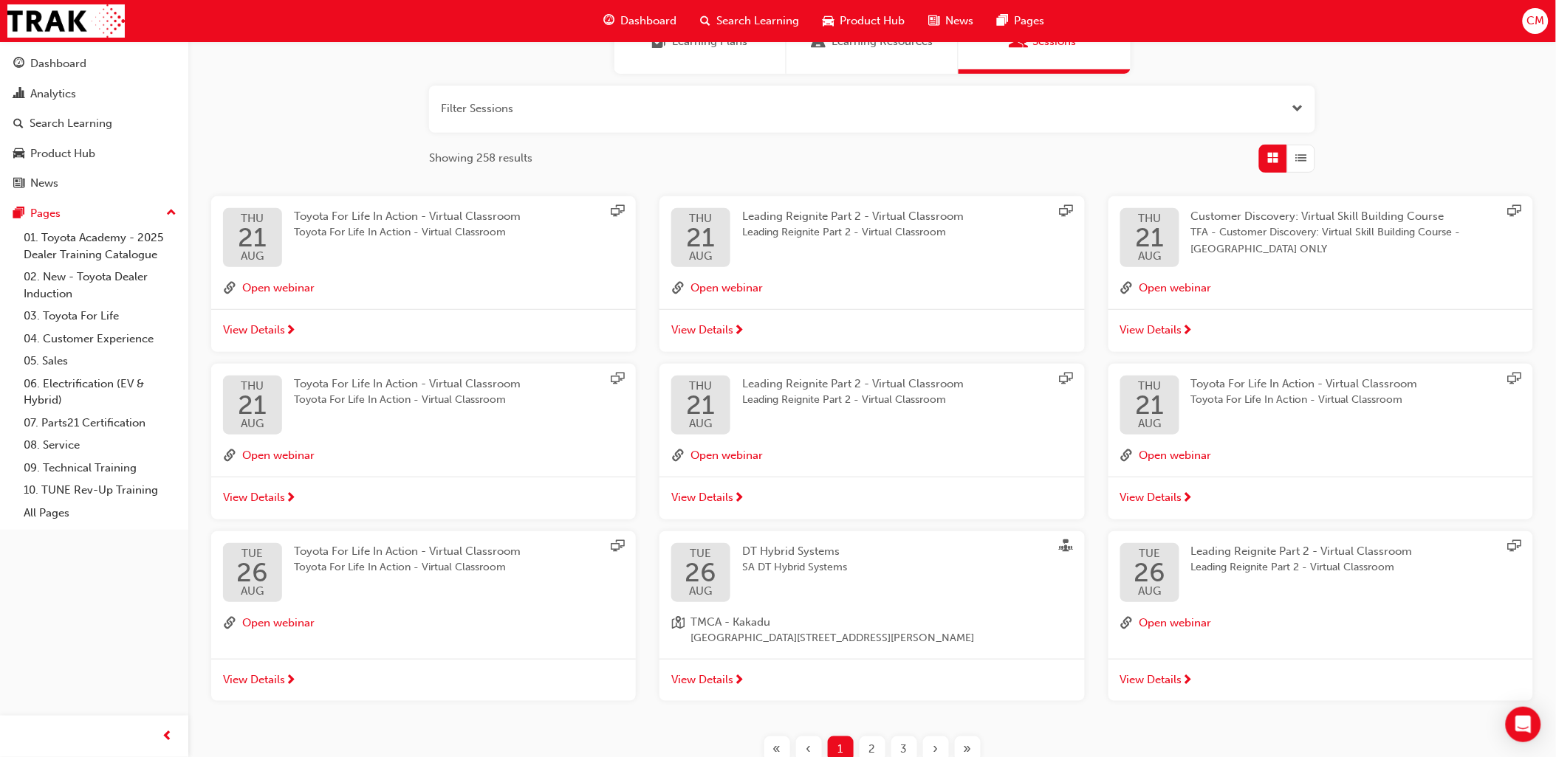
scroll to position [167, 0]
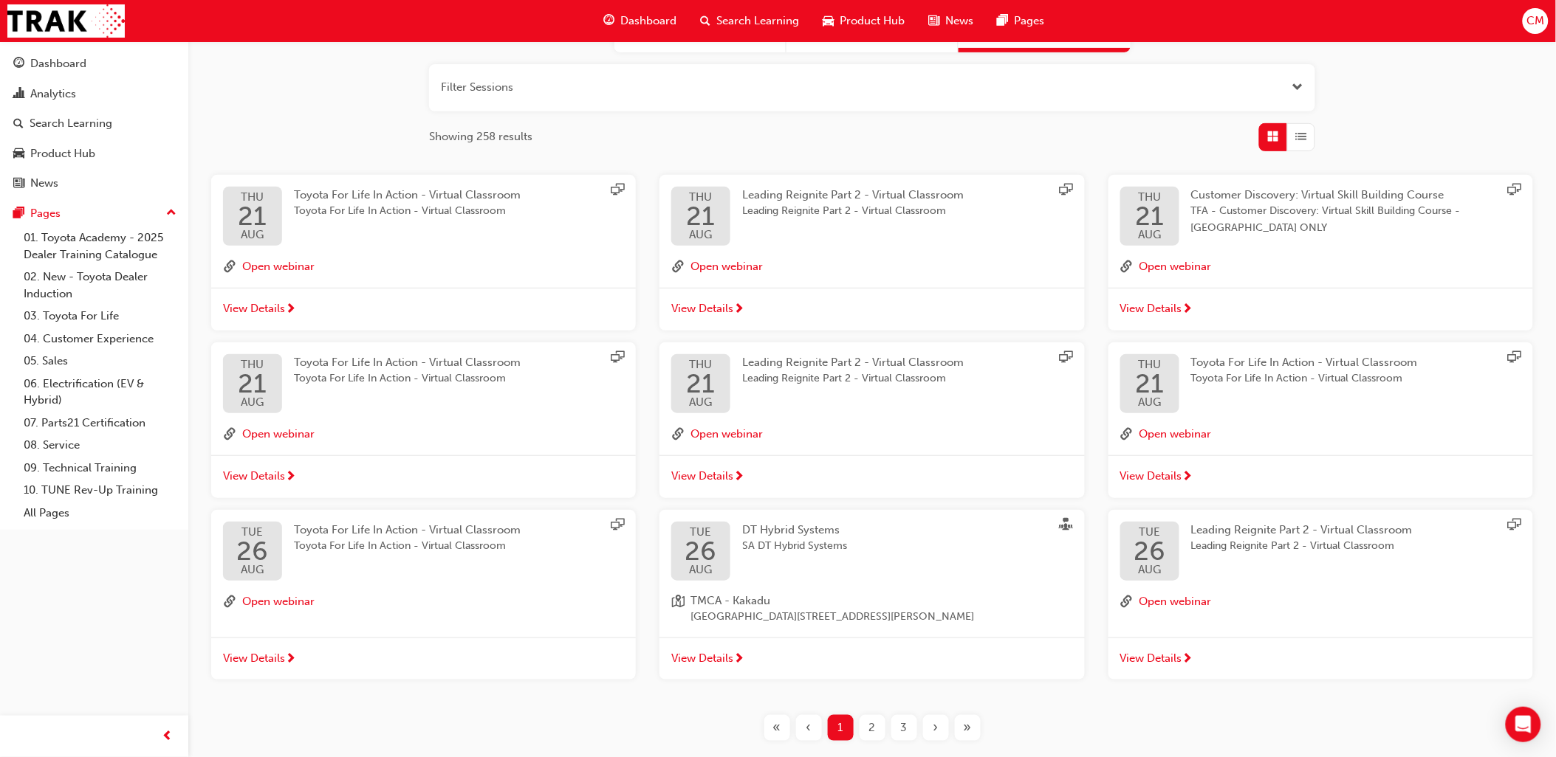
click at [933, 735] on span "›" at bounding box center [935, 728] width 5 height 17
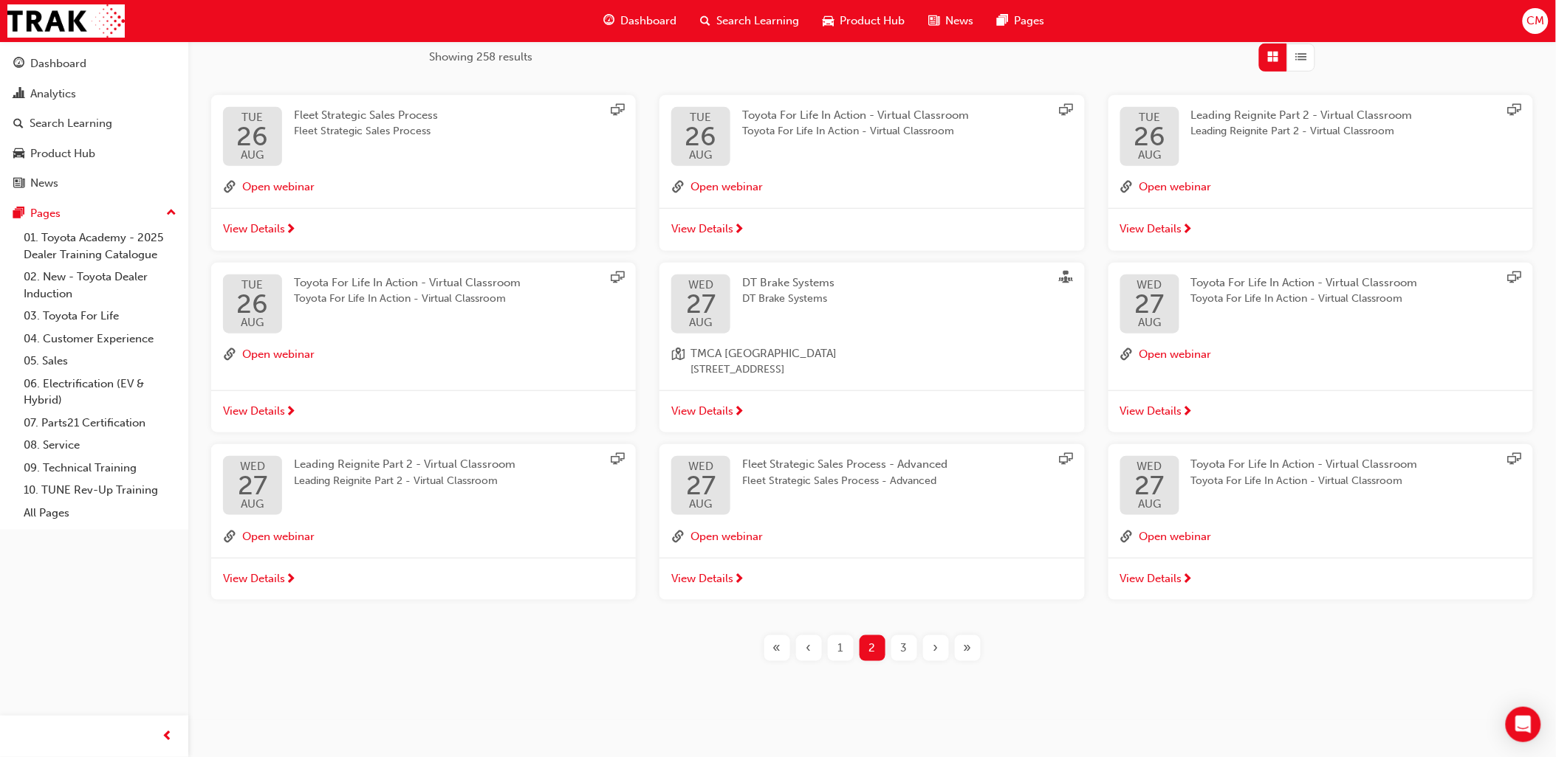
scroll to position [249, 0]
click at [930, 646] on div "›" at bounding box center [936, 649] width 26 height 26
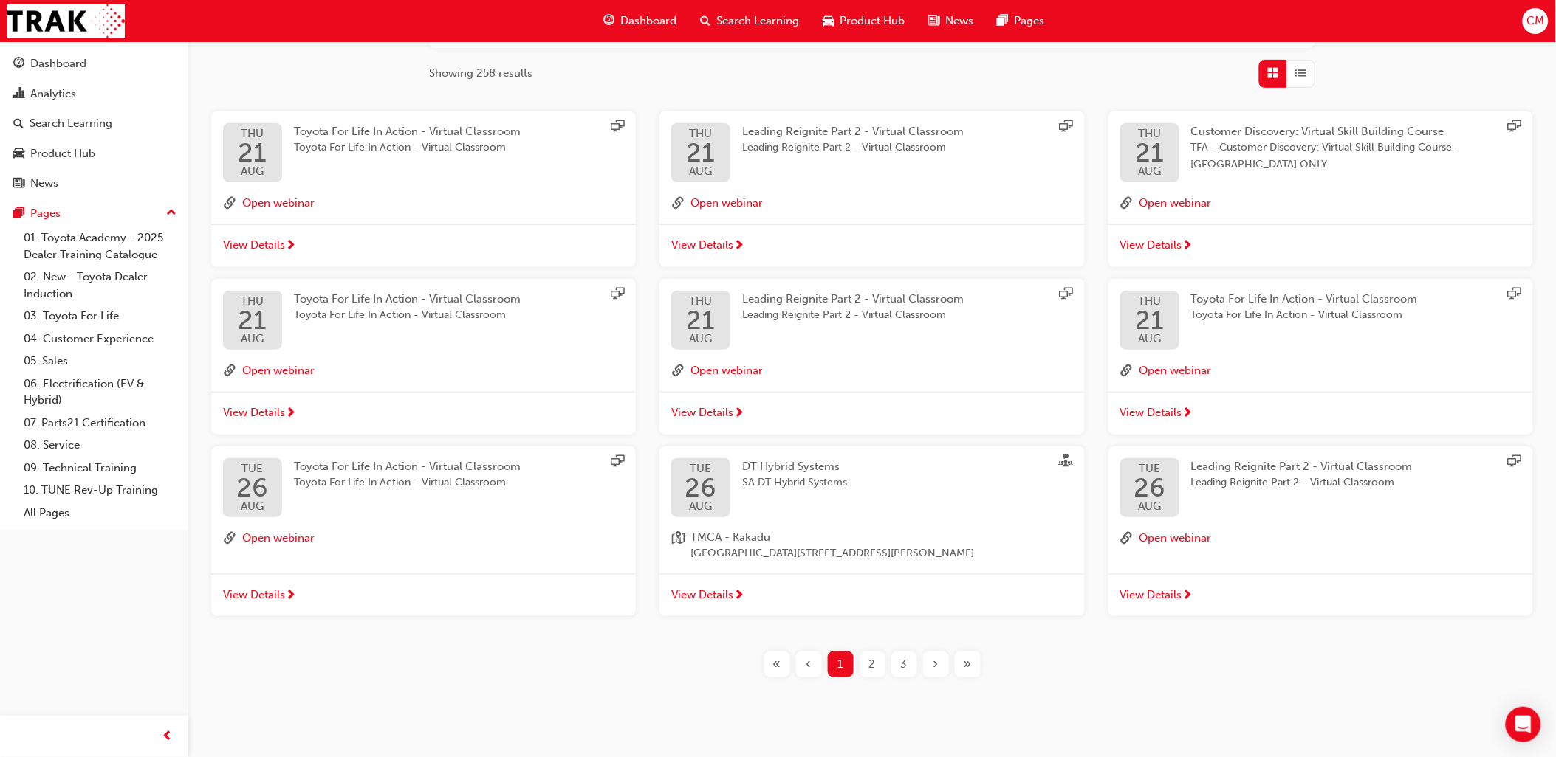
scroll to position [249, 0]
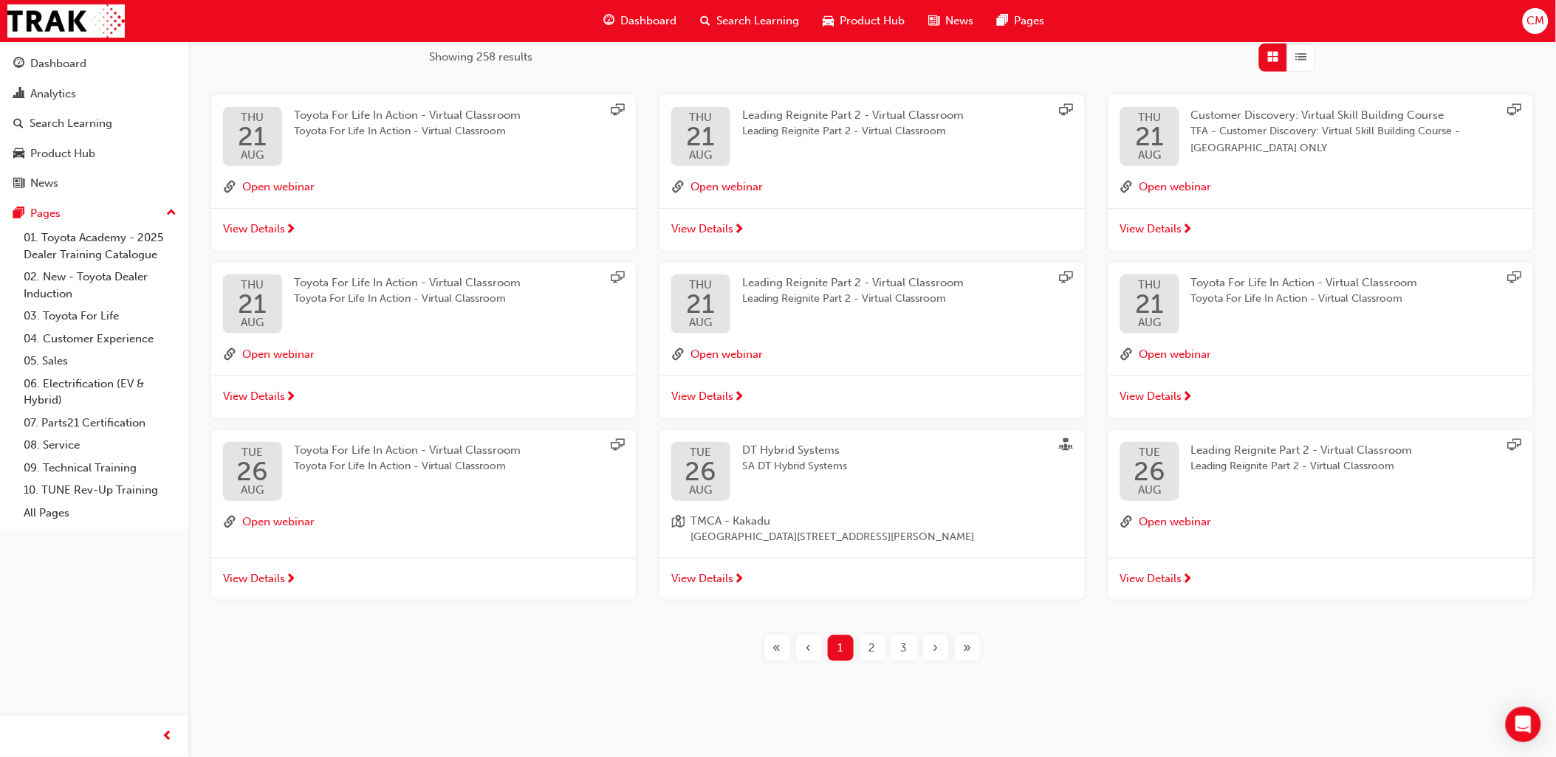
click at [938, 645] on div "›" at bounding box center [936, 649] width 26 height 26
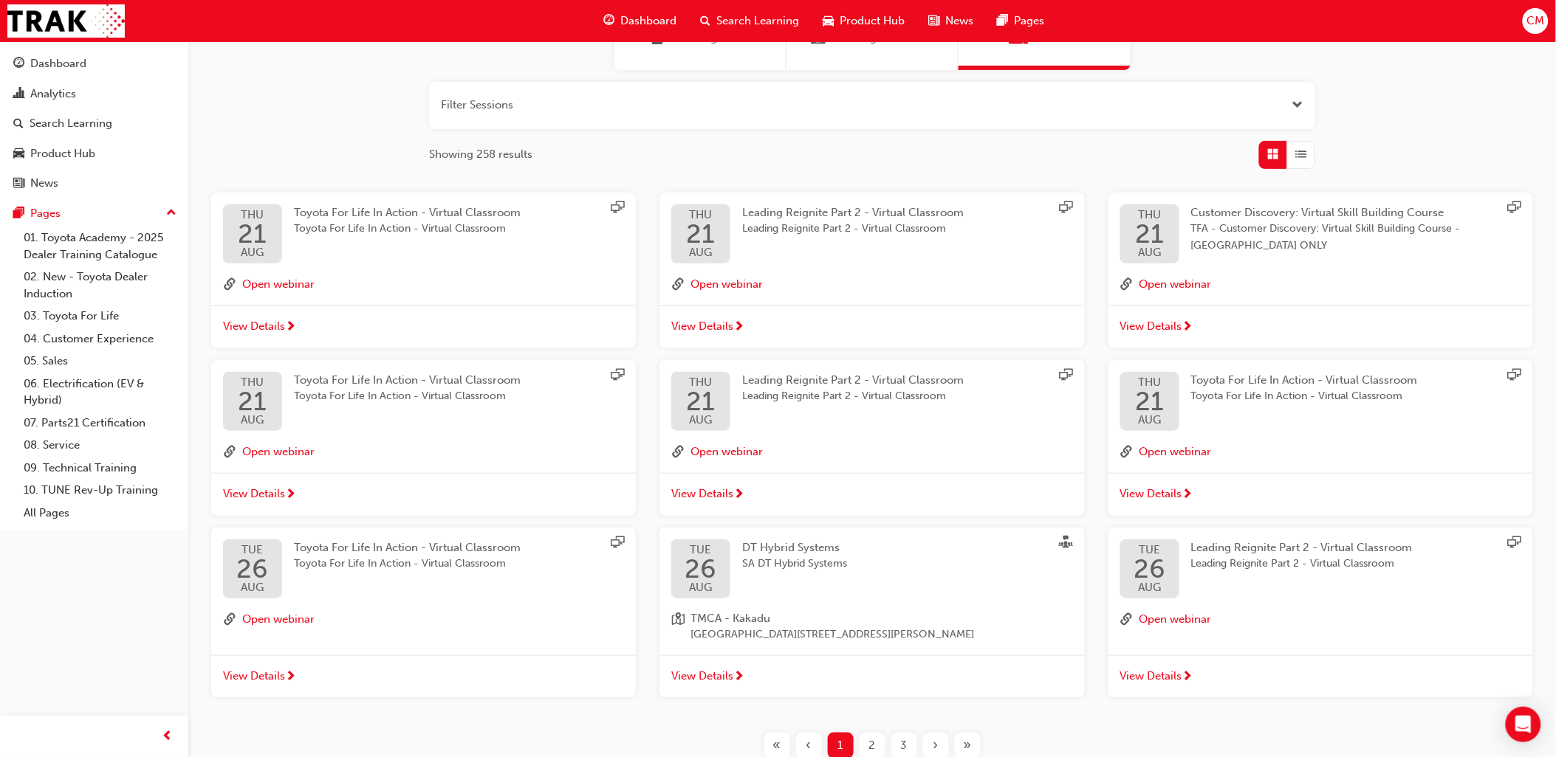
scroll to position [249, 0]
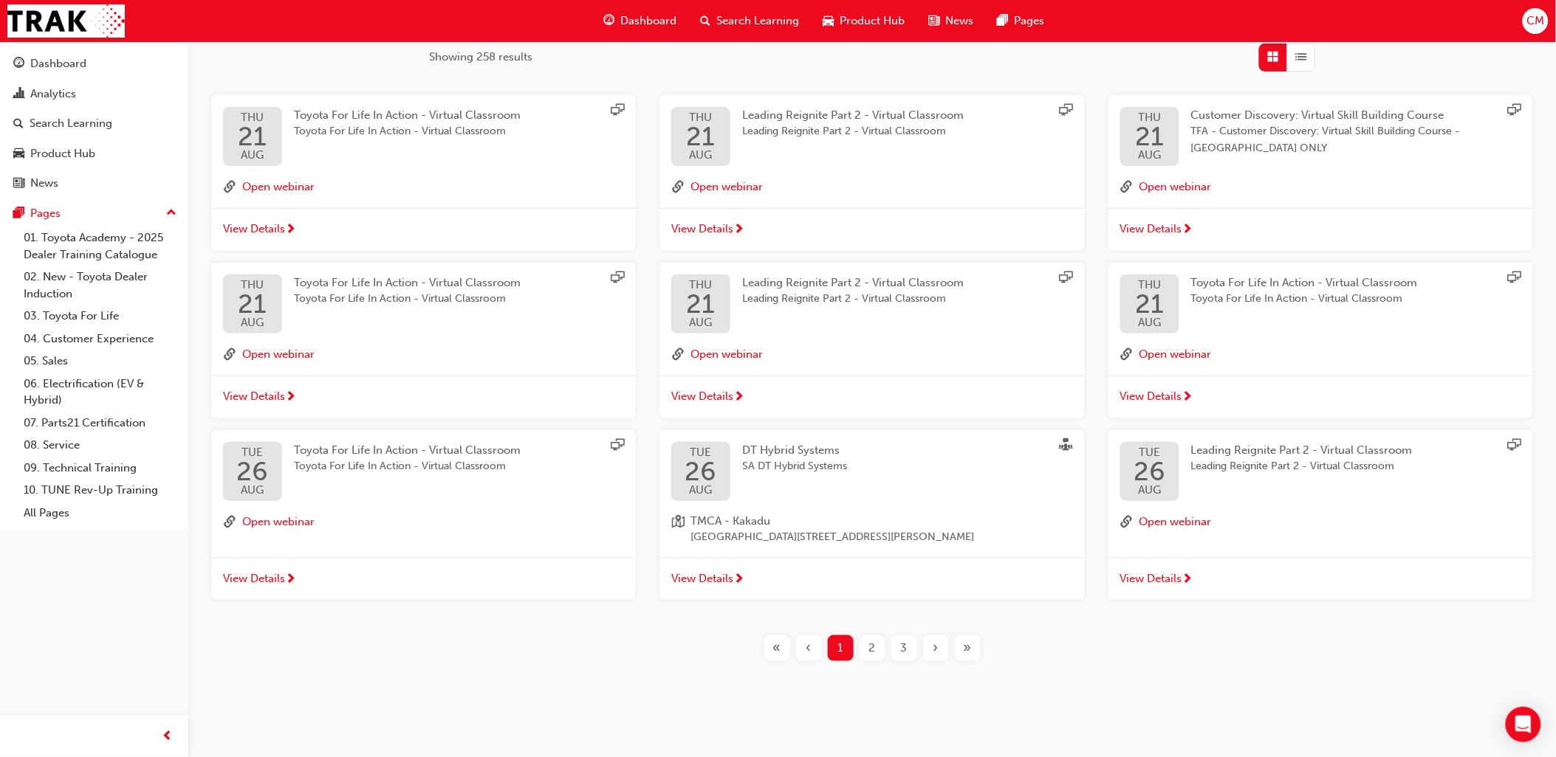
click at [869, 653] on span "2" at bounding box center [872, 648] width 7 height 17
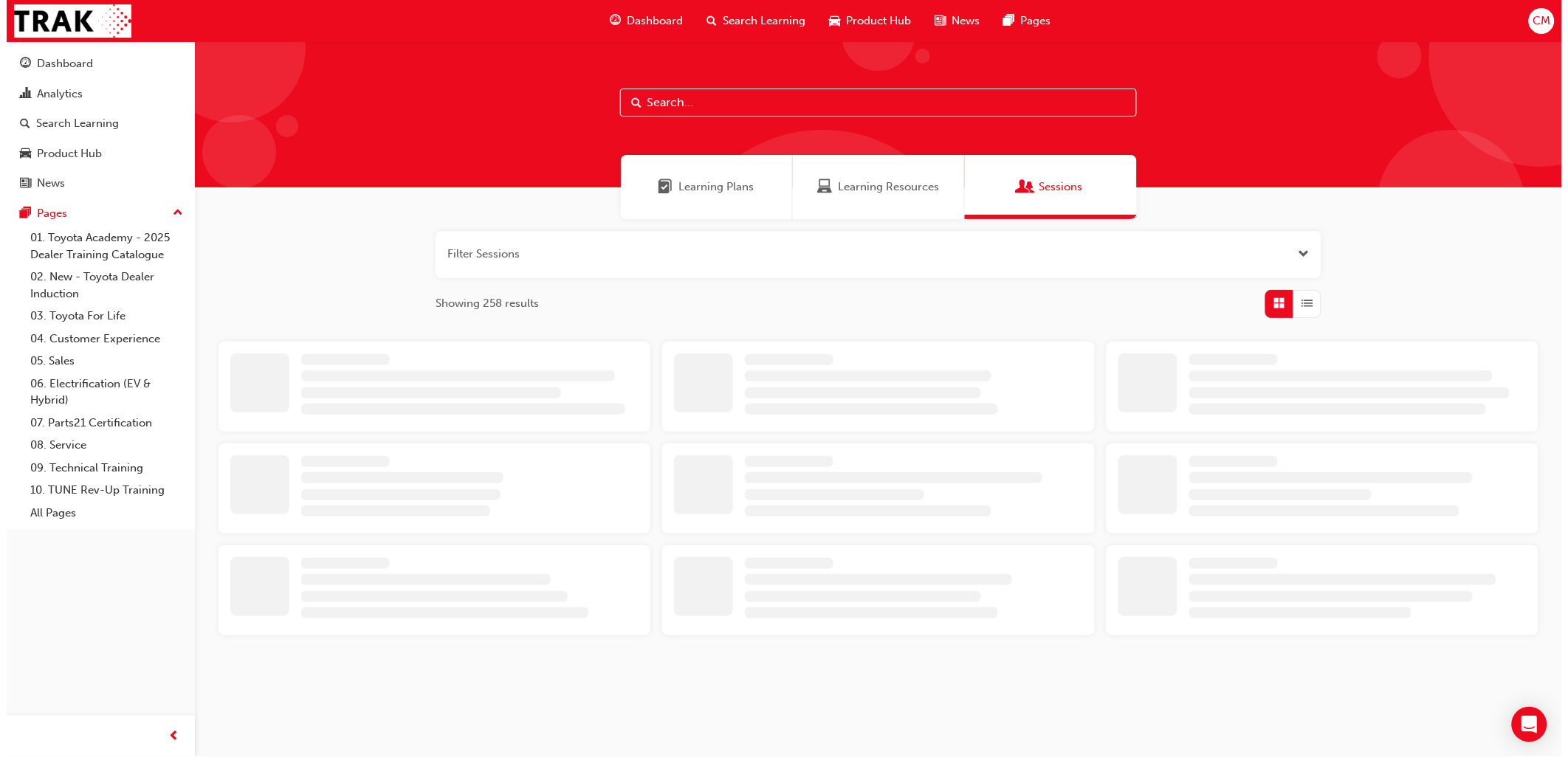
scroll to position [0, 0]
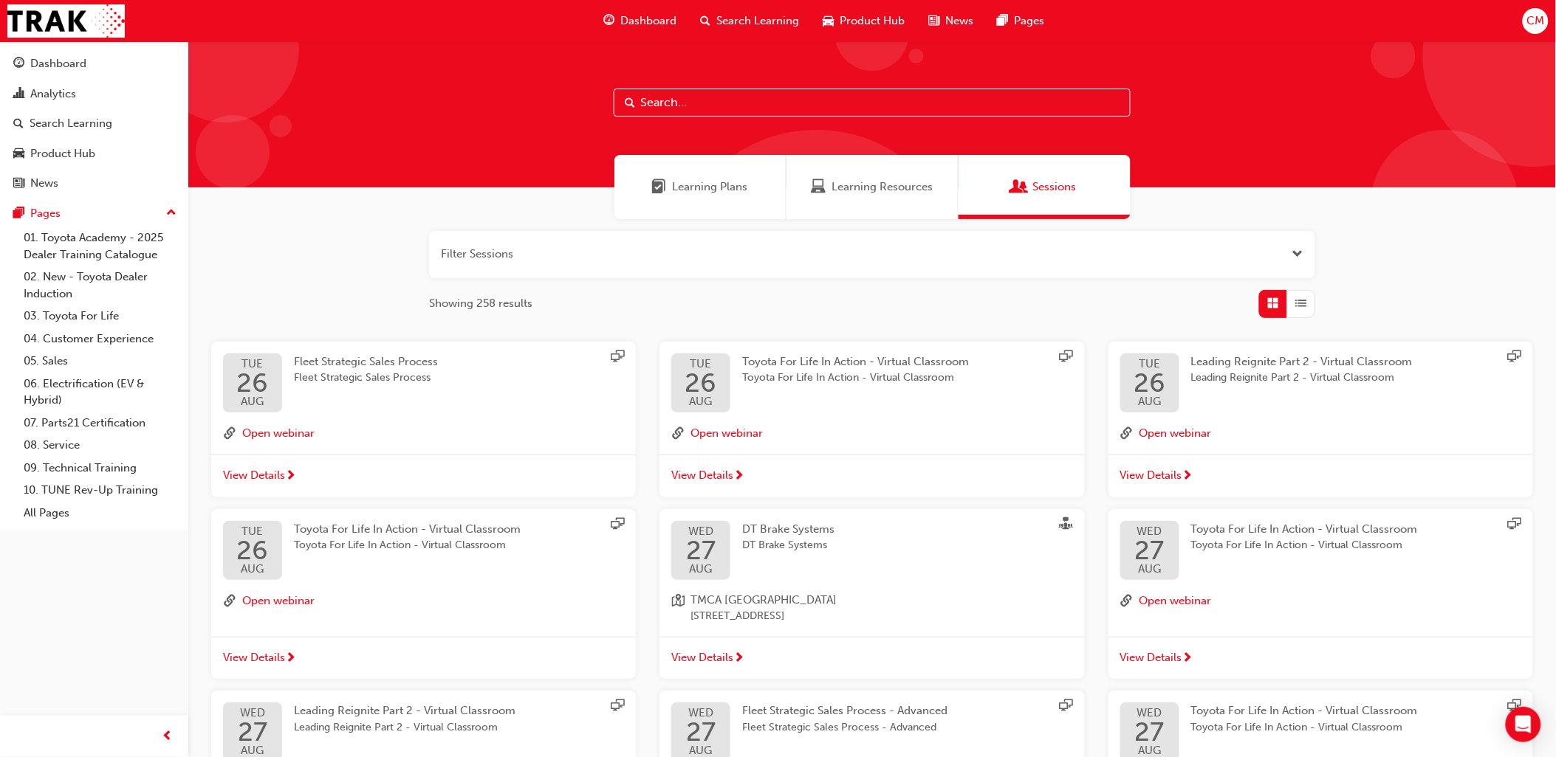
click at [735, 105] on input "text" at bounding box center [872, 103] width 517 height 28
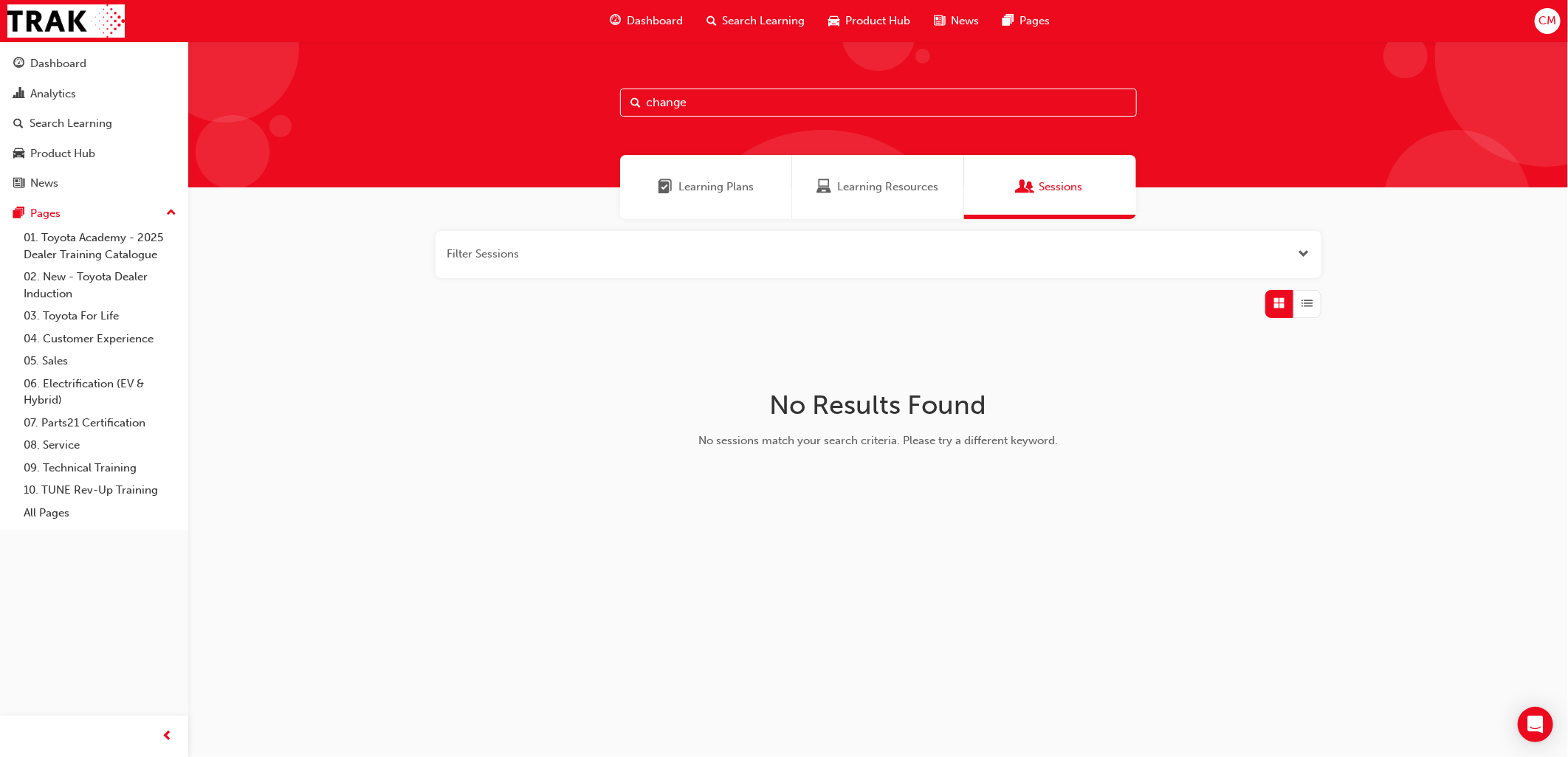
type input "change"
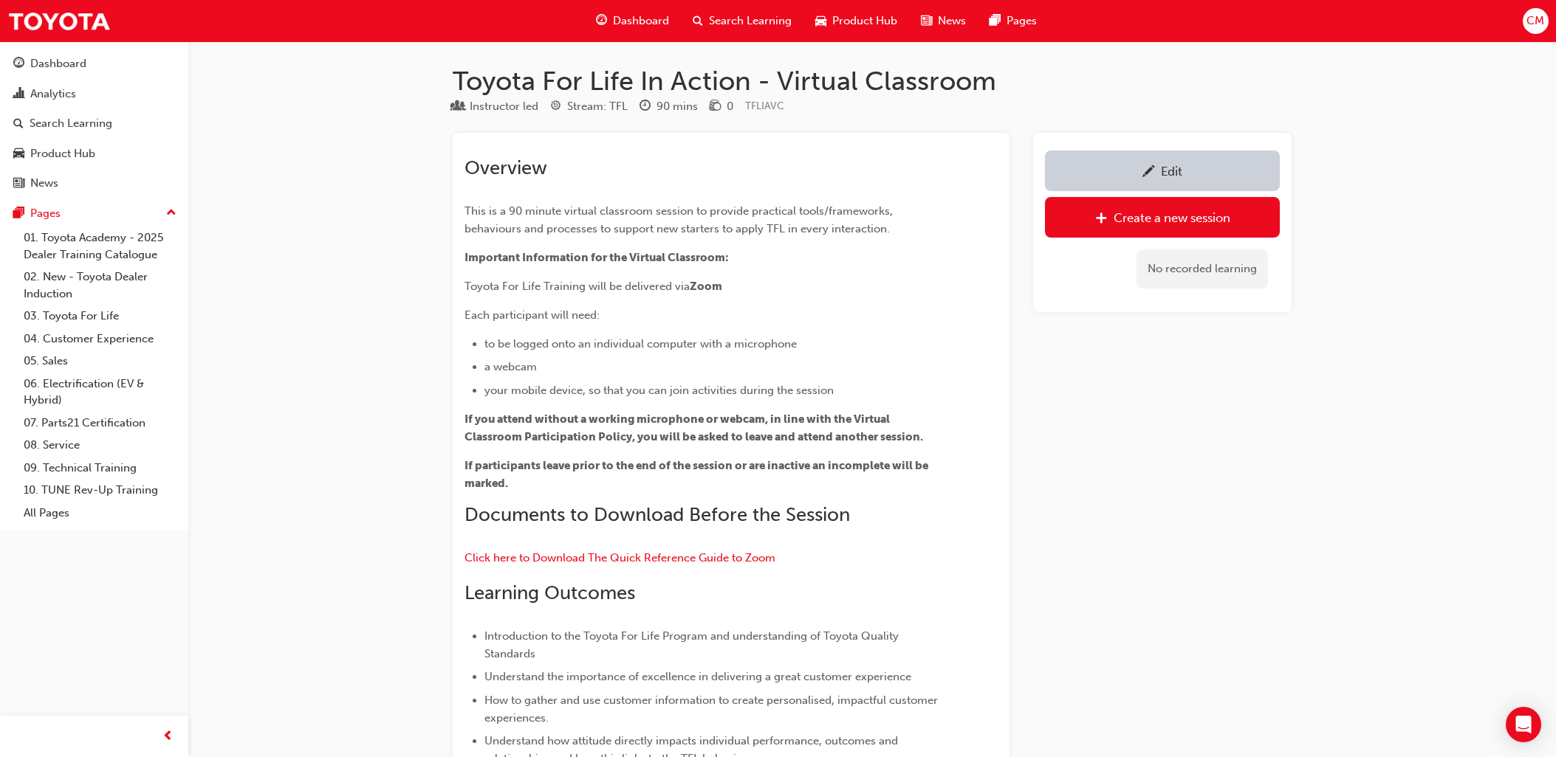
scroll to position [1110, 0]
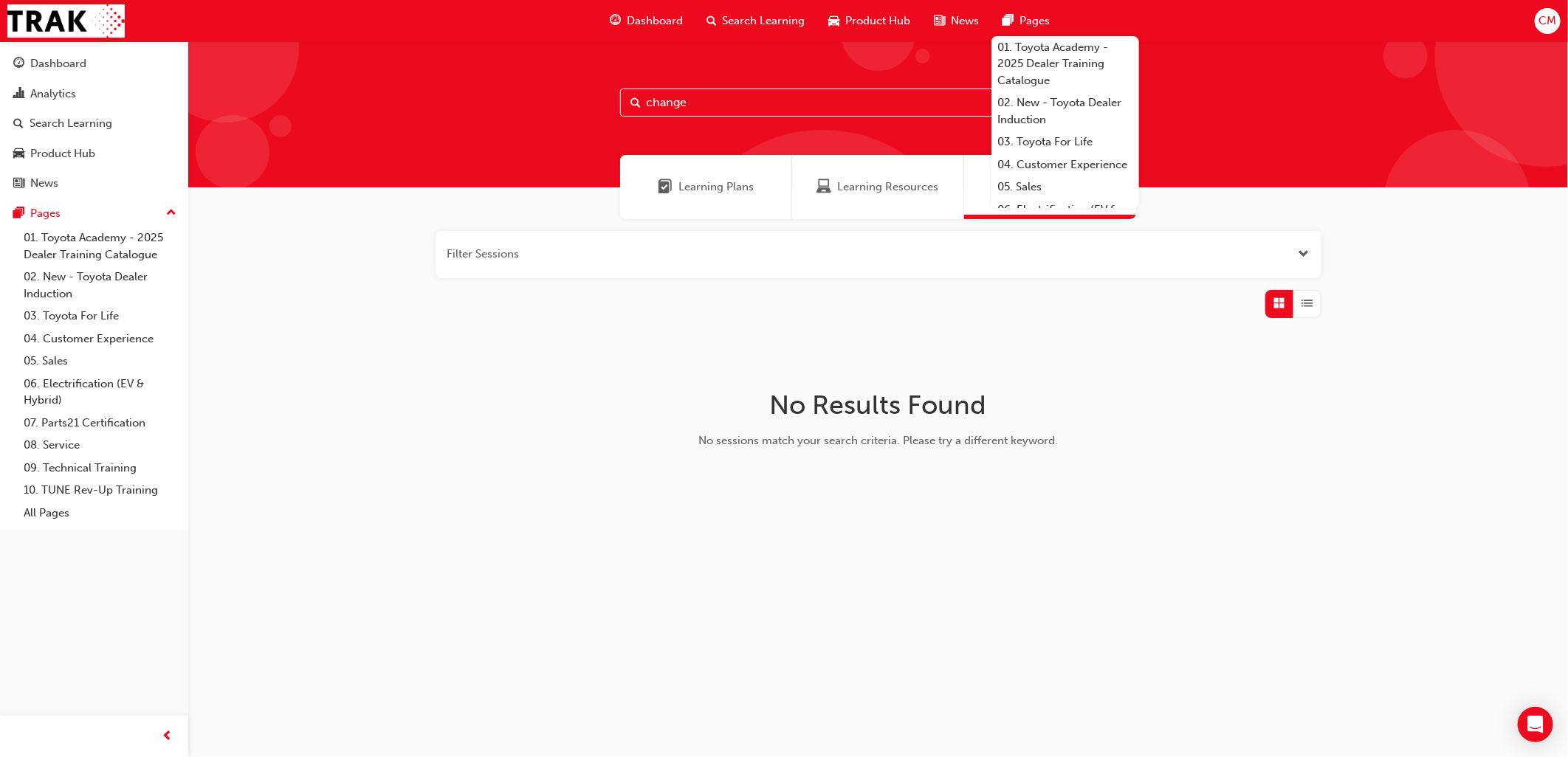
click at [1303, 250] on span "Open the filter" at bounding box center [1304, 254] width 11 height 17
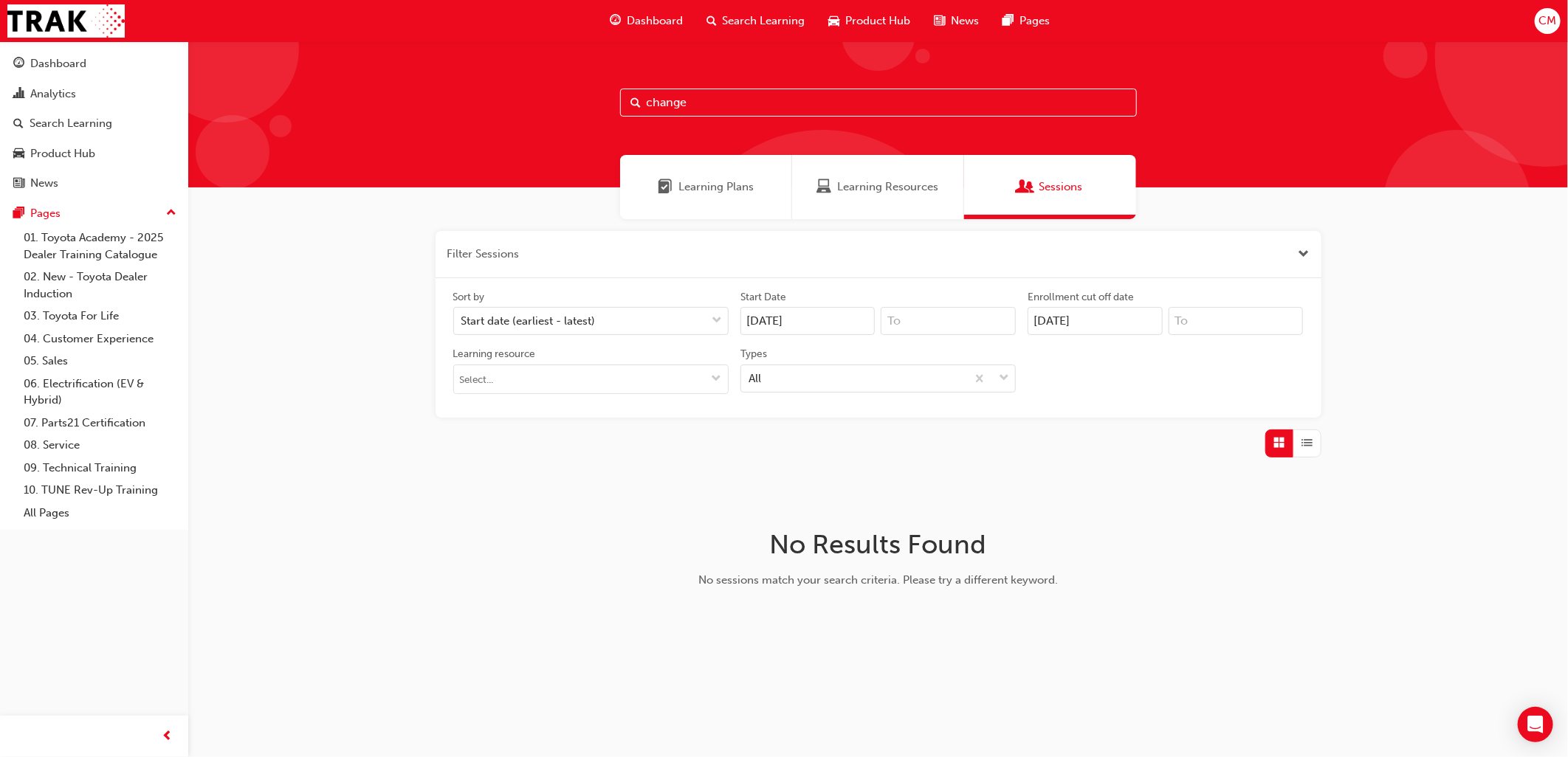
click at [1398, 232] on div "Filter Sessions Sort by Start date (earliest - latest) Start Date 20/08/25 Enro…" at bounding box center [878, 439] width 1380 height 441
click at [857, 104] on input "change" at bounding box center [878, 103] width 517 height 28
click at [725, 23] on span "Search Learning" at bounding box center [764, 21] width 83 height 17
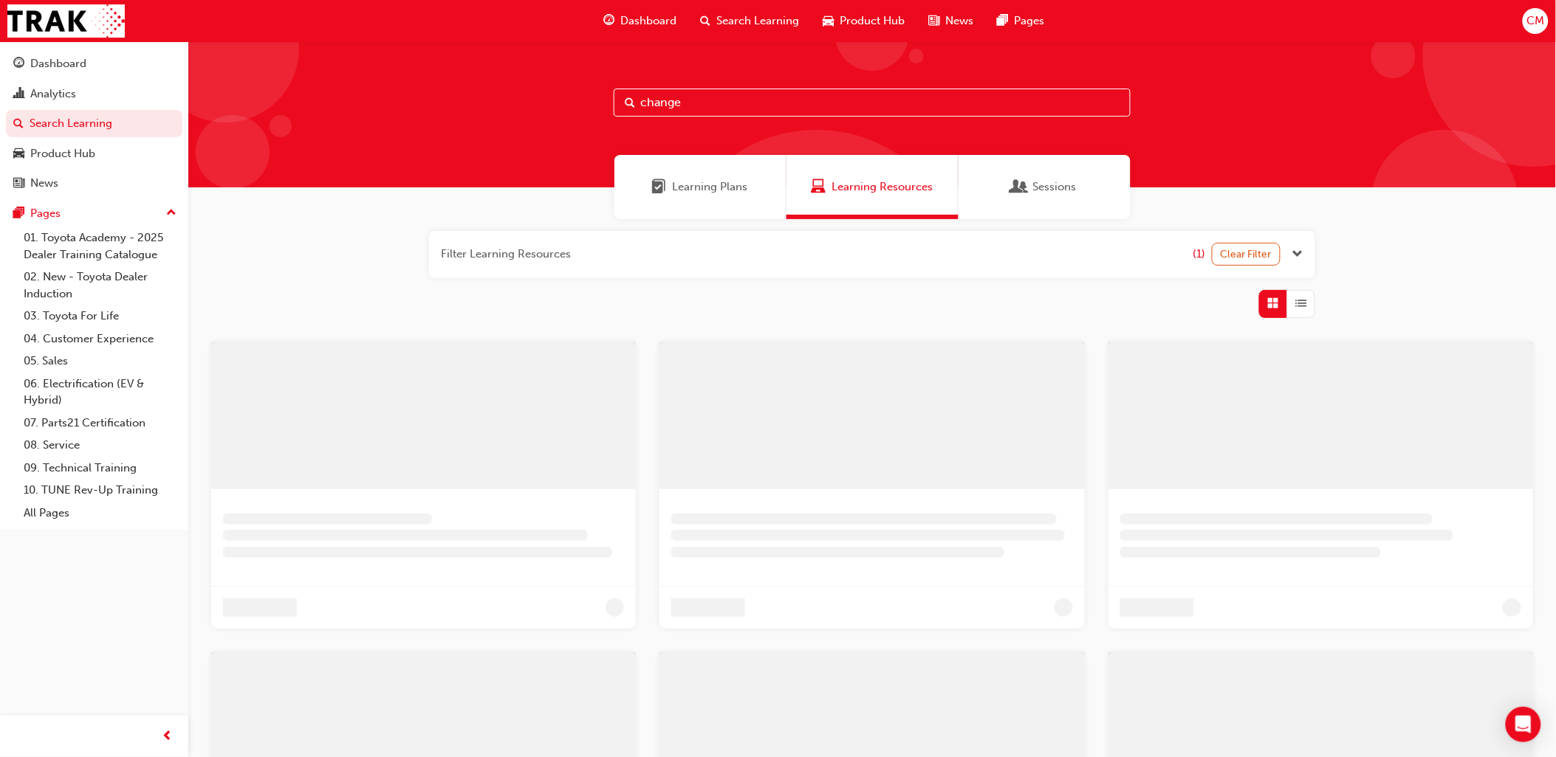
click at [680, 103] on input "change" at bounding box center [872, 103] width 517 height 28
type input "change management"
